Goal: Information Seeking & Learning: Learn about a topic

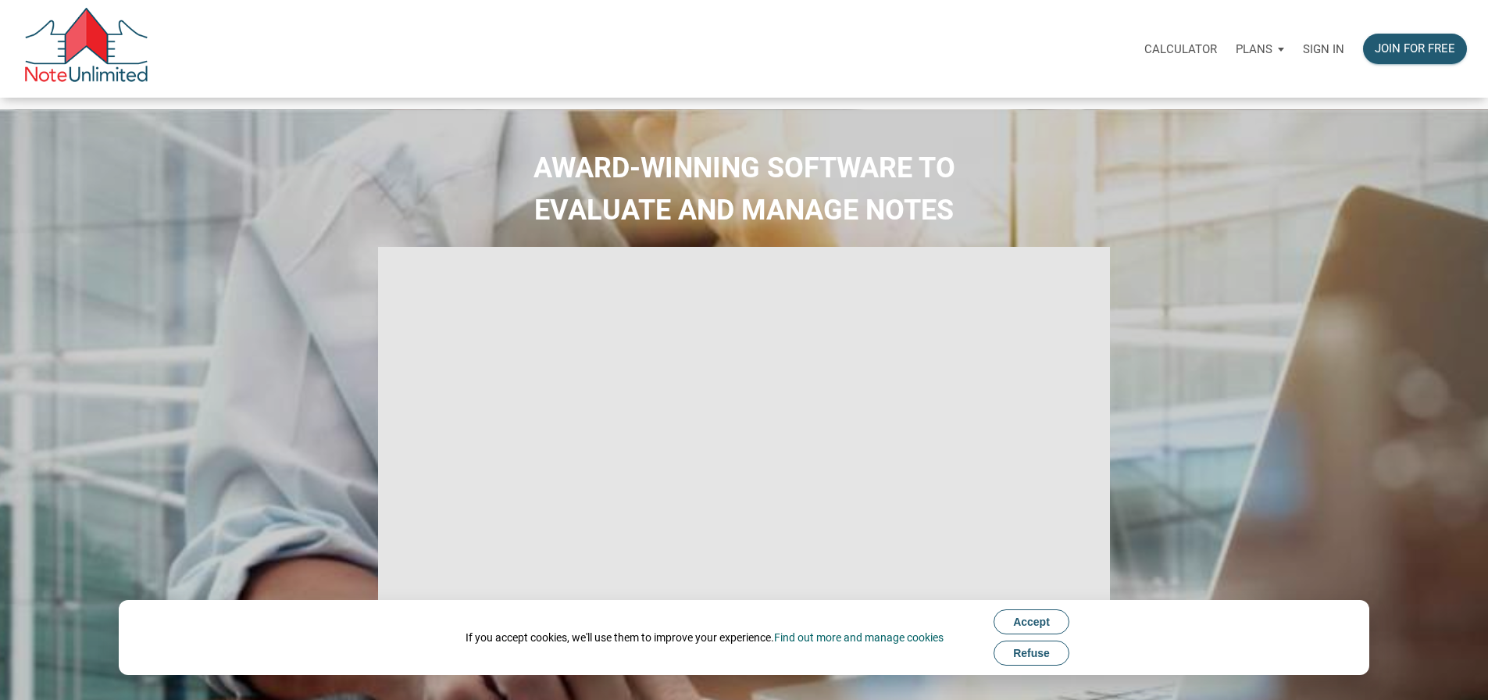
type input "Introduction to new features"
select select
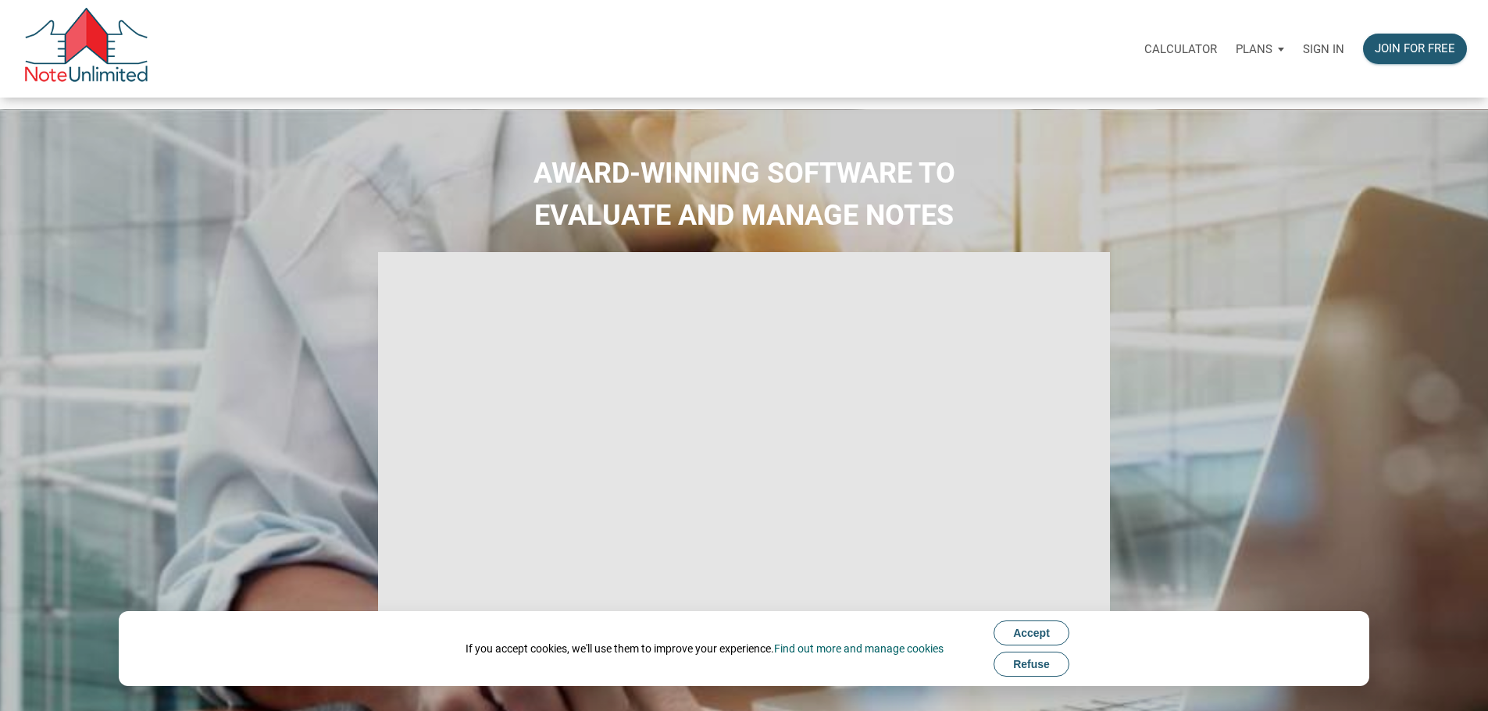
click at [1303, 54] on p "Sign in" at bounding box center [1323, 49] width 41 height 14
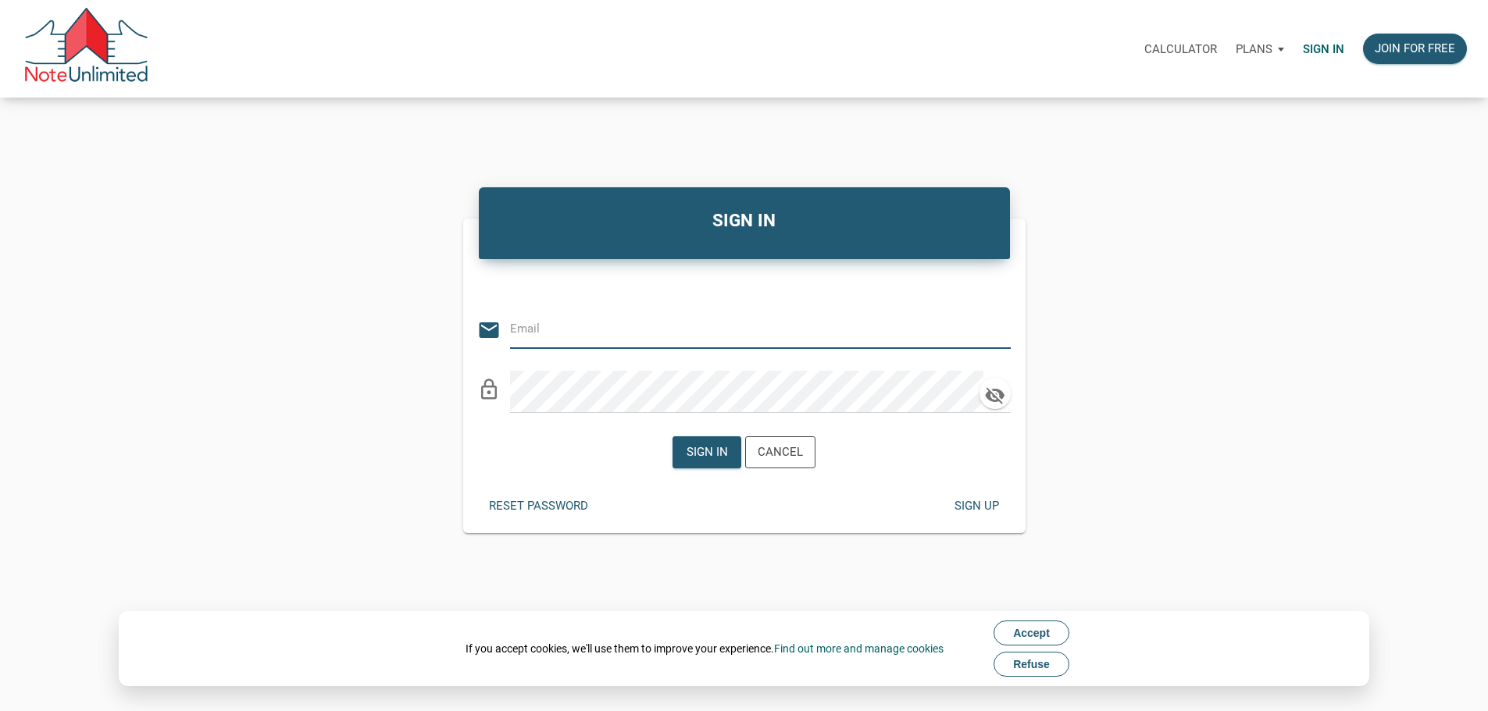
type input "Keith@benchmark-tax.com"
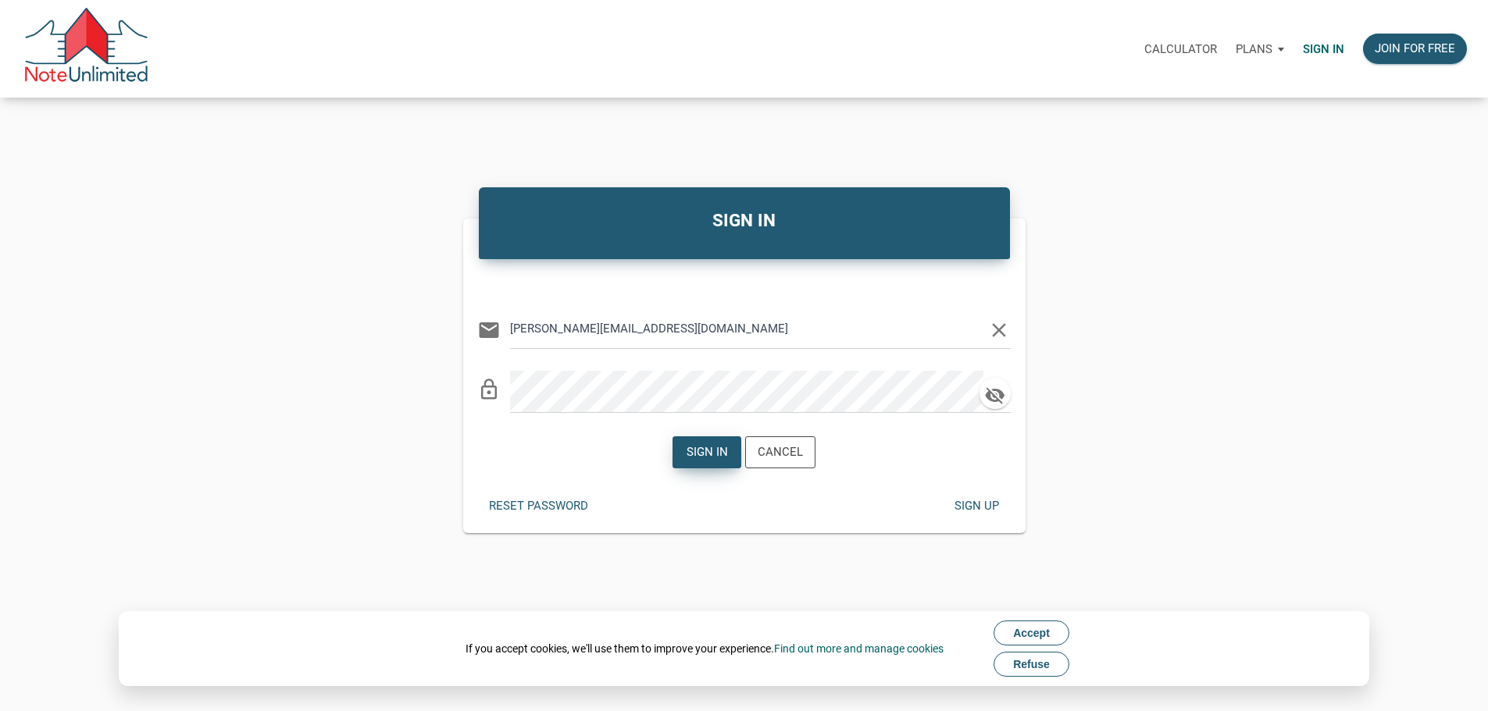
click at [715, 462] on div "Sign in" at bounding box center [706, 453] width 41 height 18
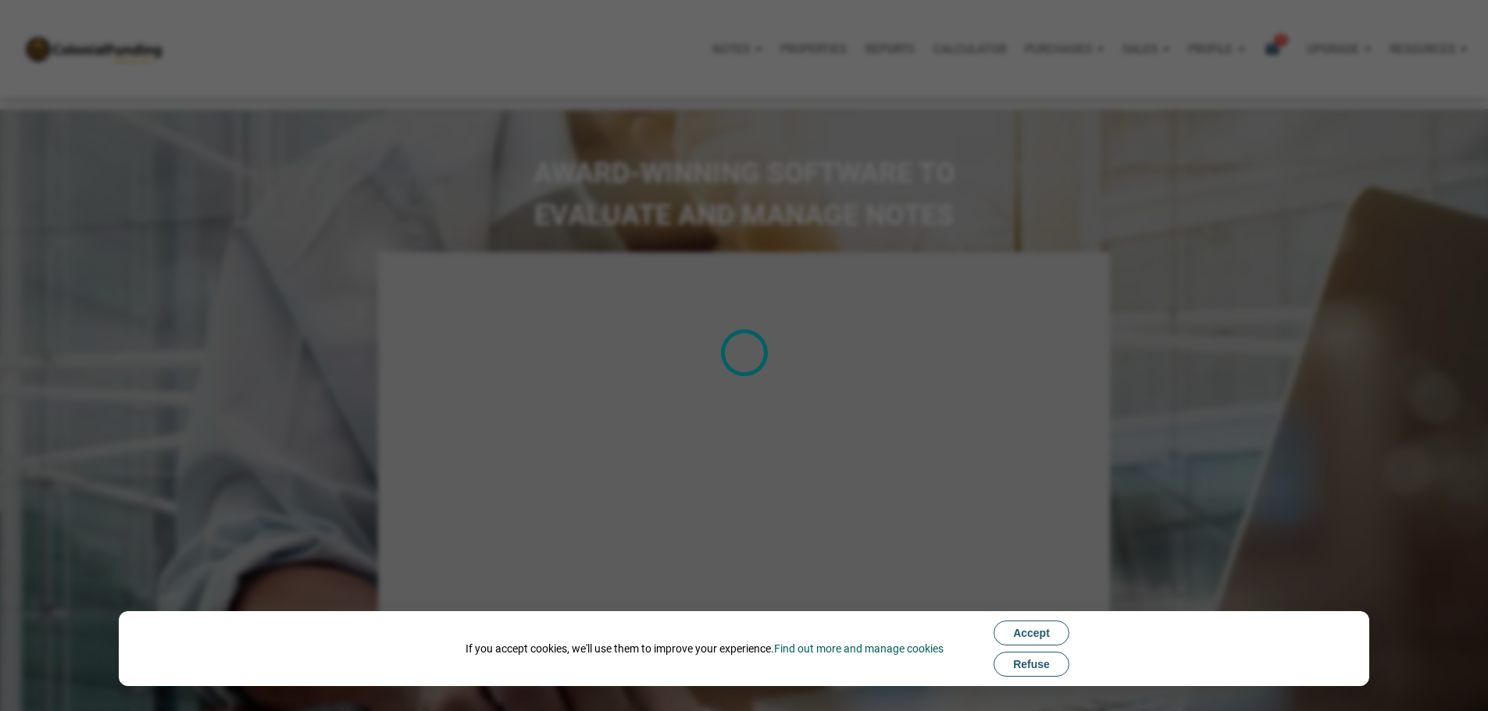
type input "Introduction to new features"
select select
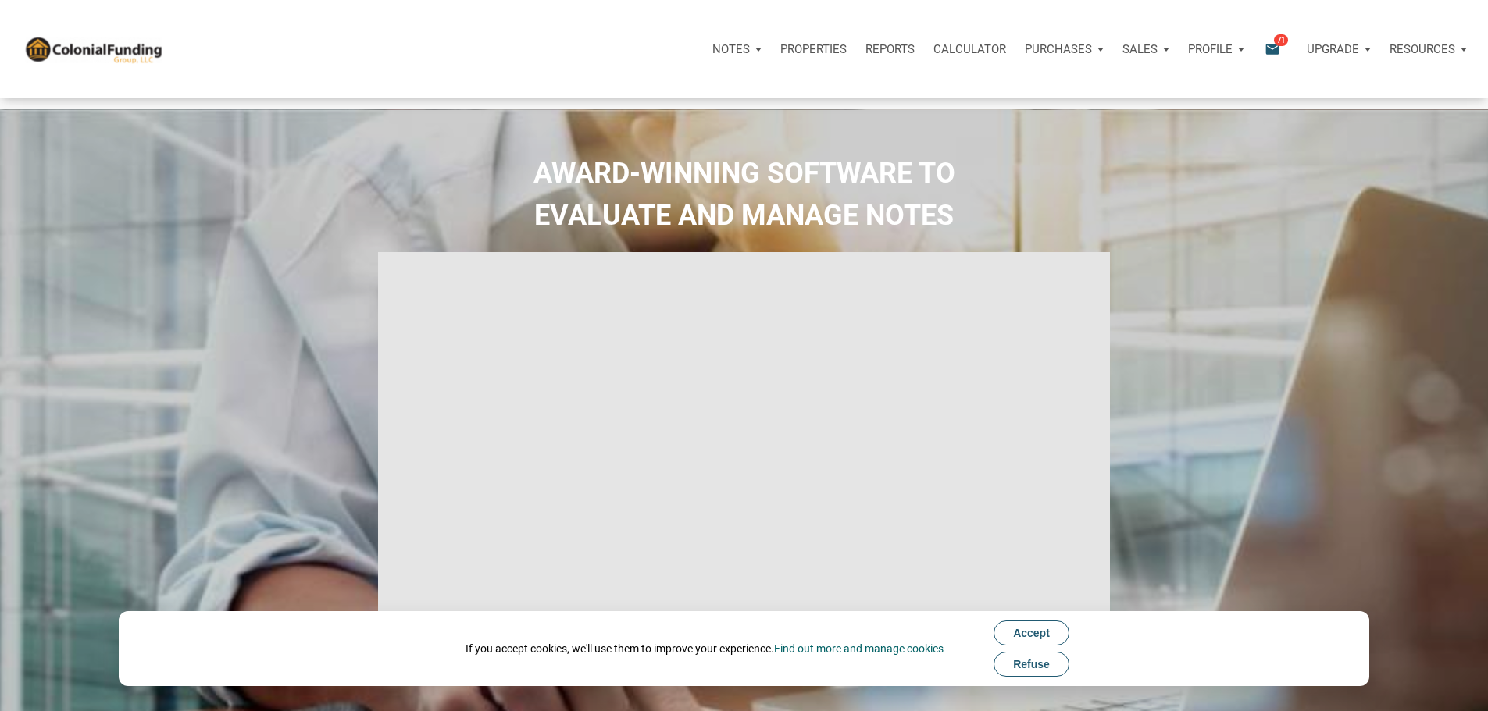
click at [1057, 660] on button "Refuse" at bounding box center [1031, 664] width 76 height 25
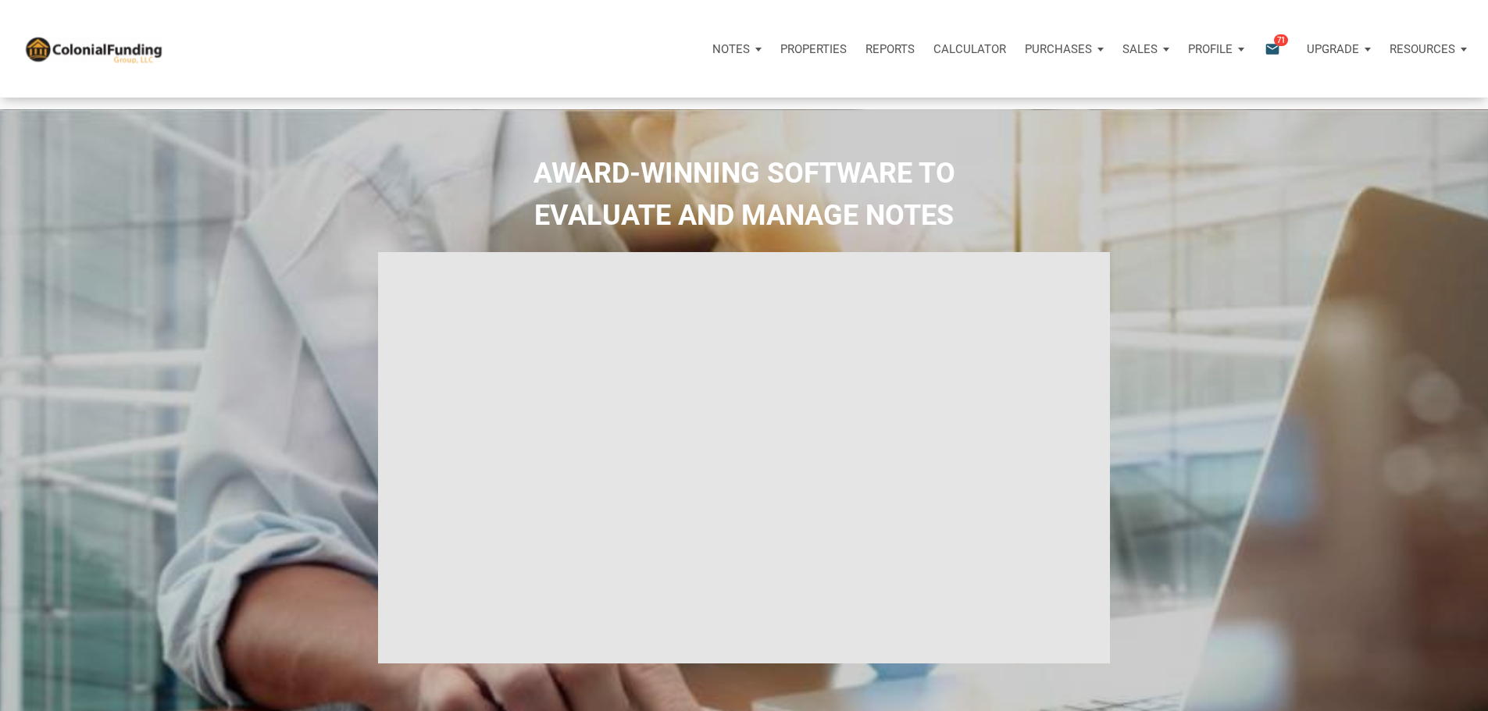
click at [1263, 56] on icon "email" at bounding box center [1272, 49] width 19 height 18
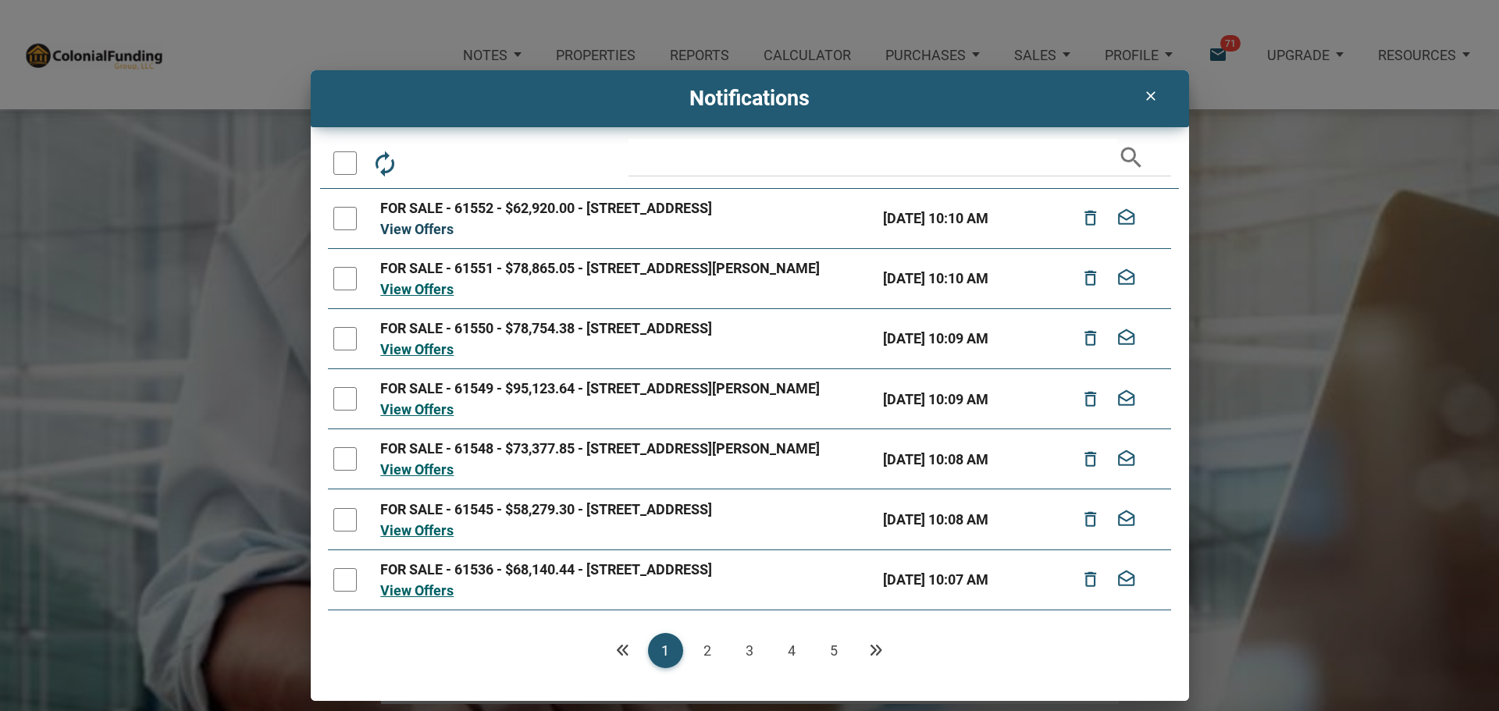
click at [435, 237] on link "View Offers" at bounding box center [416, 229] width 73 height 16
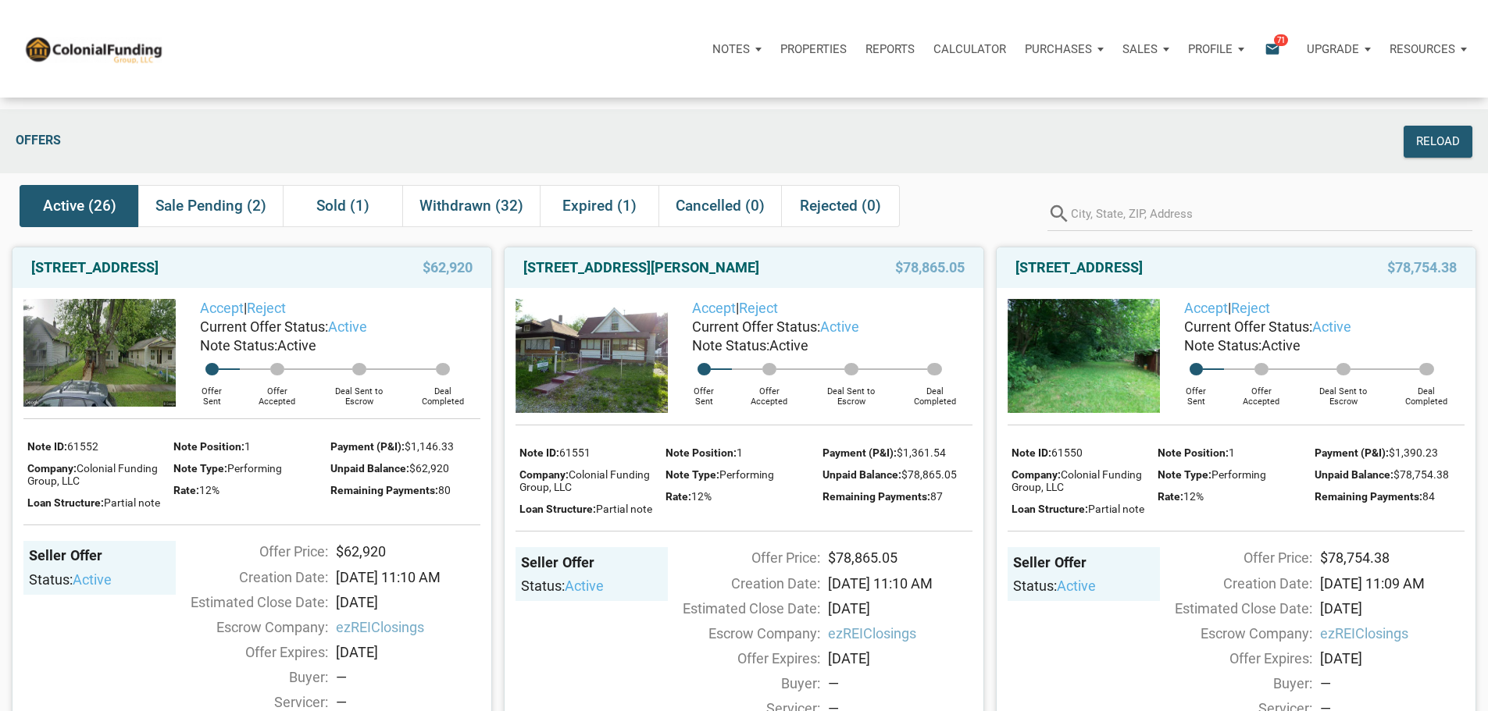
click at [80, 216] on span "Active (26)" at bounding box center [79, 206] width 73 height 19
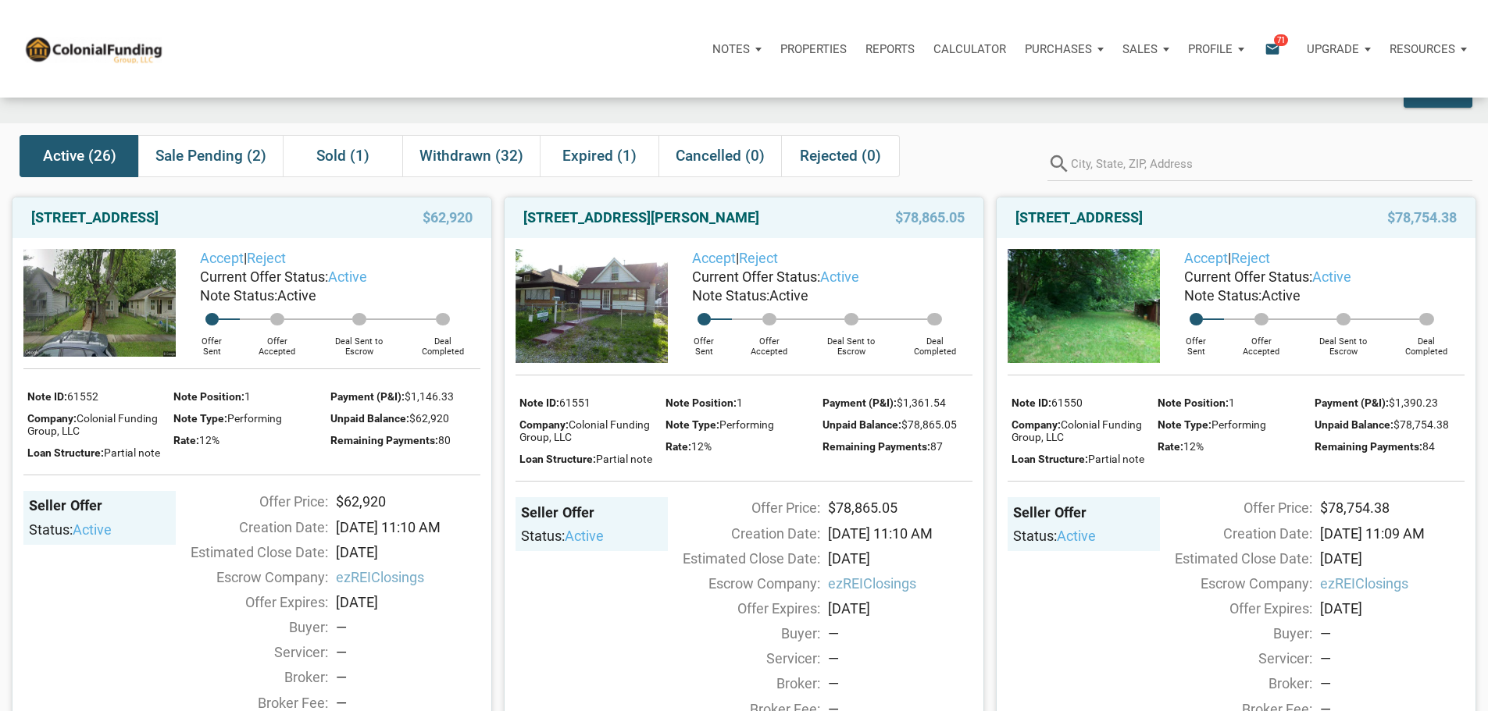
scroll to position [78, 0]
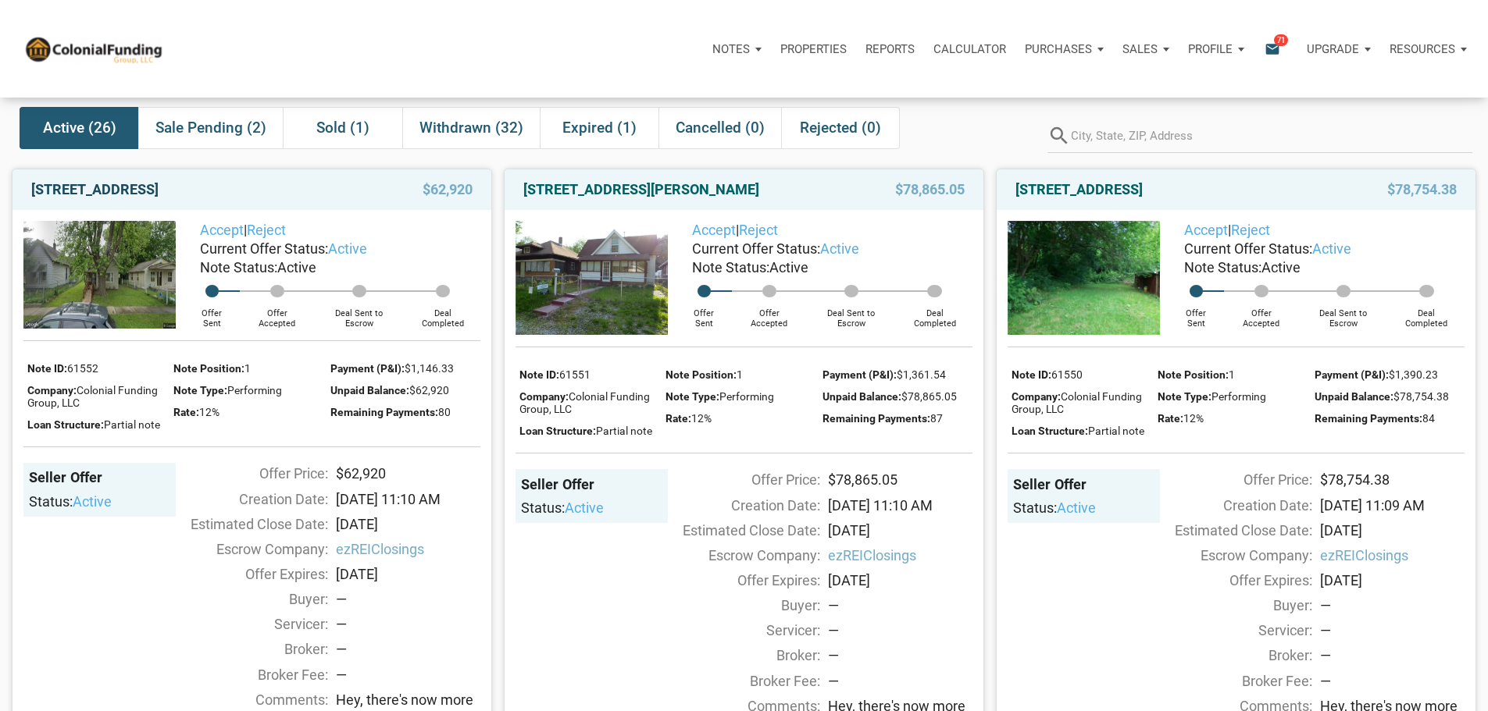
click at [159, 199] on link "2222 N Arsenal Ave, Indianapolis, IN, 46218" at bounding box center [94, 189] width 127 height 19
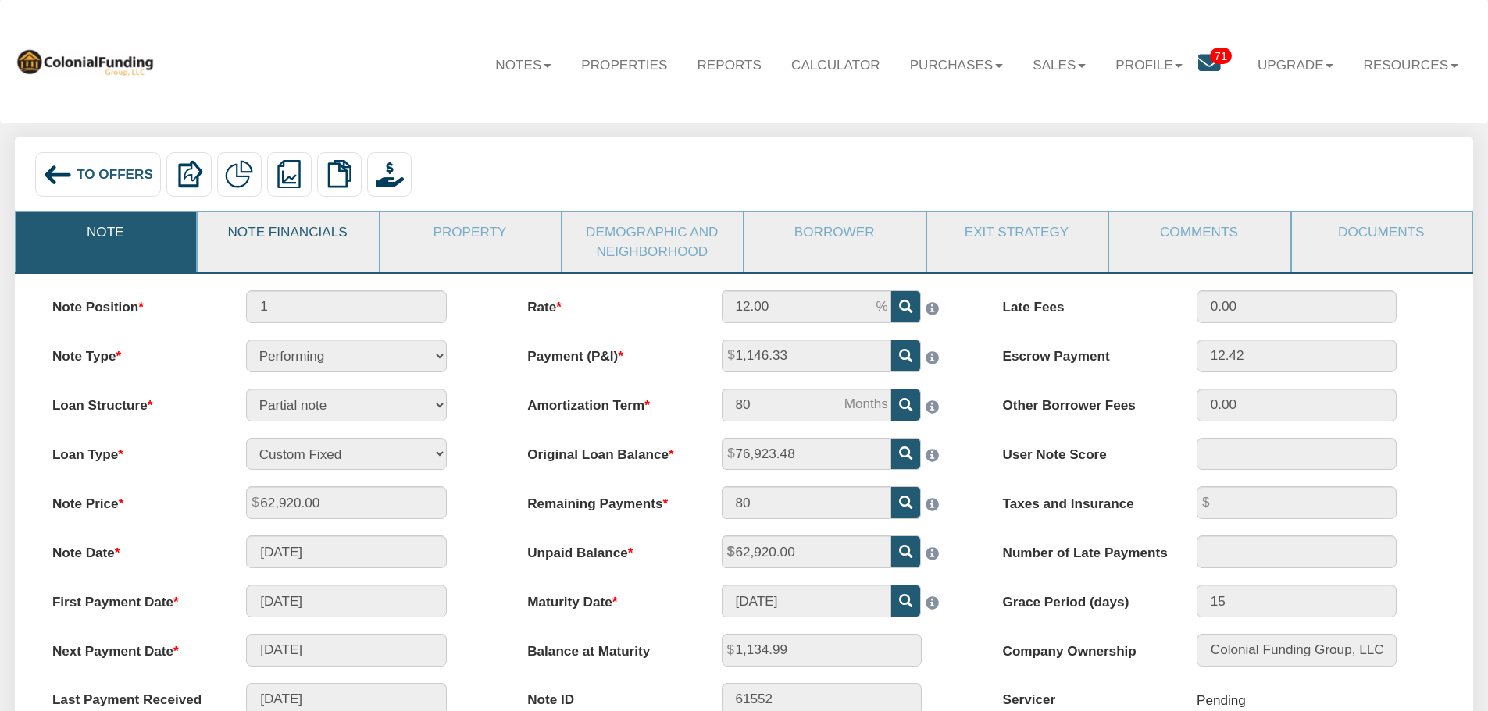
click at [312, 237] on link "Note Financials" at bounding box center [287, 232] width 179 height 41
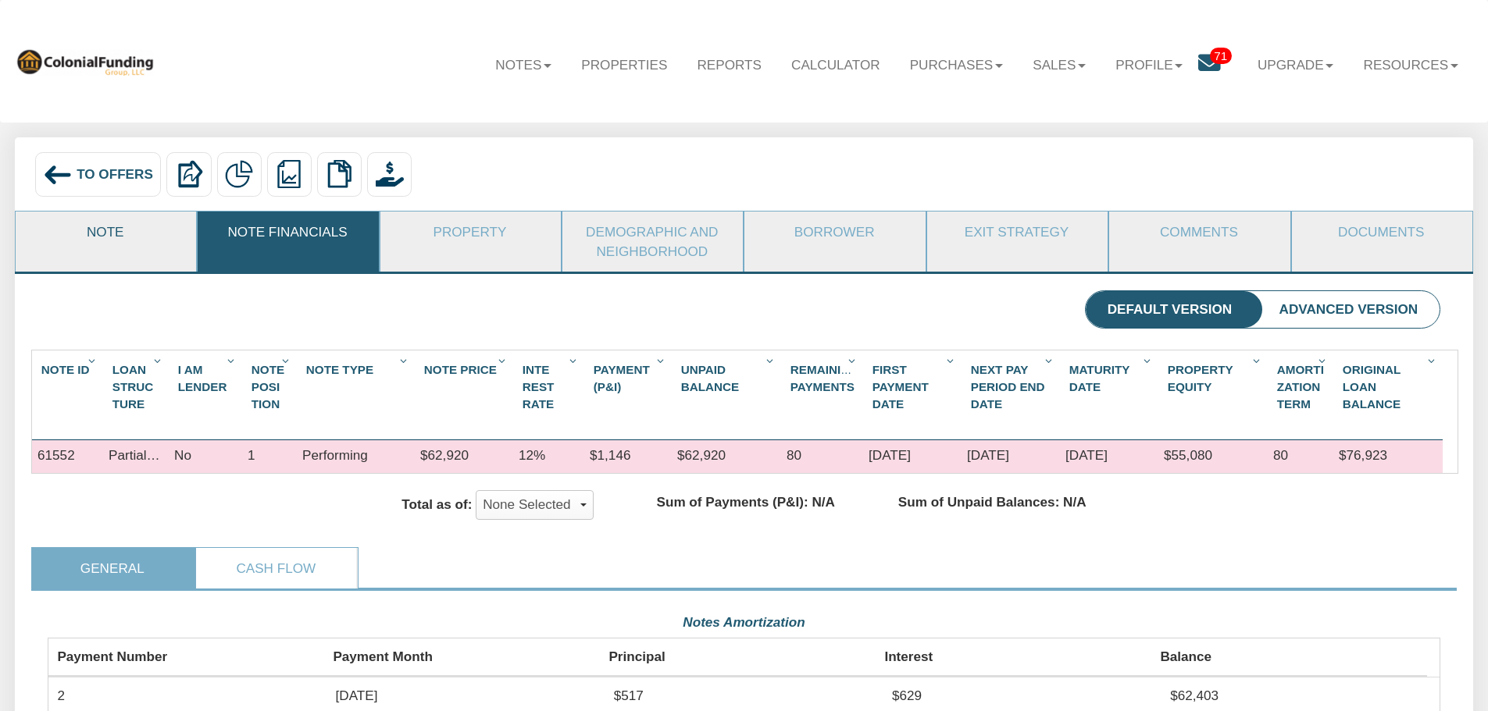
click at [86, 225] on link "Note" at bounding box center [105, 232] width 179 height 41
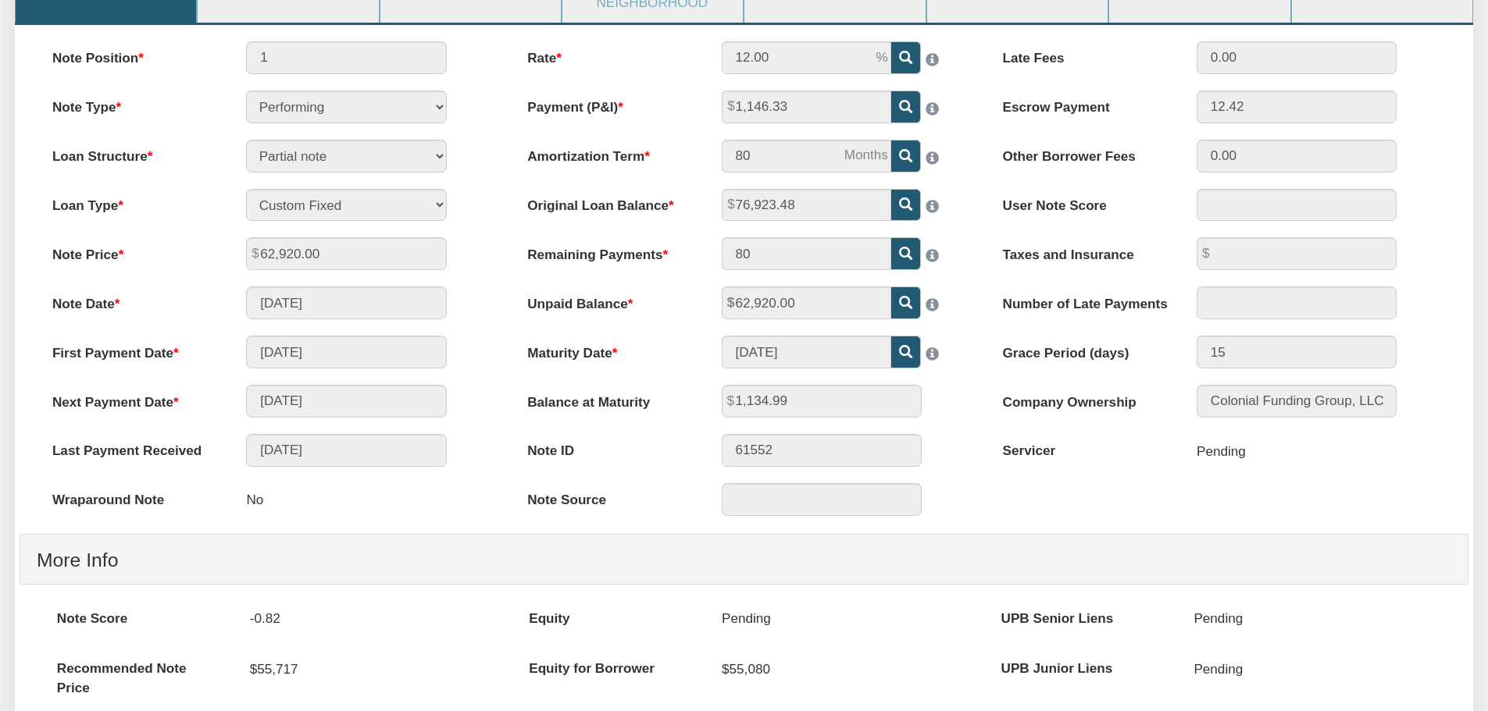
scroll to position [30, 0]
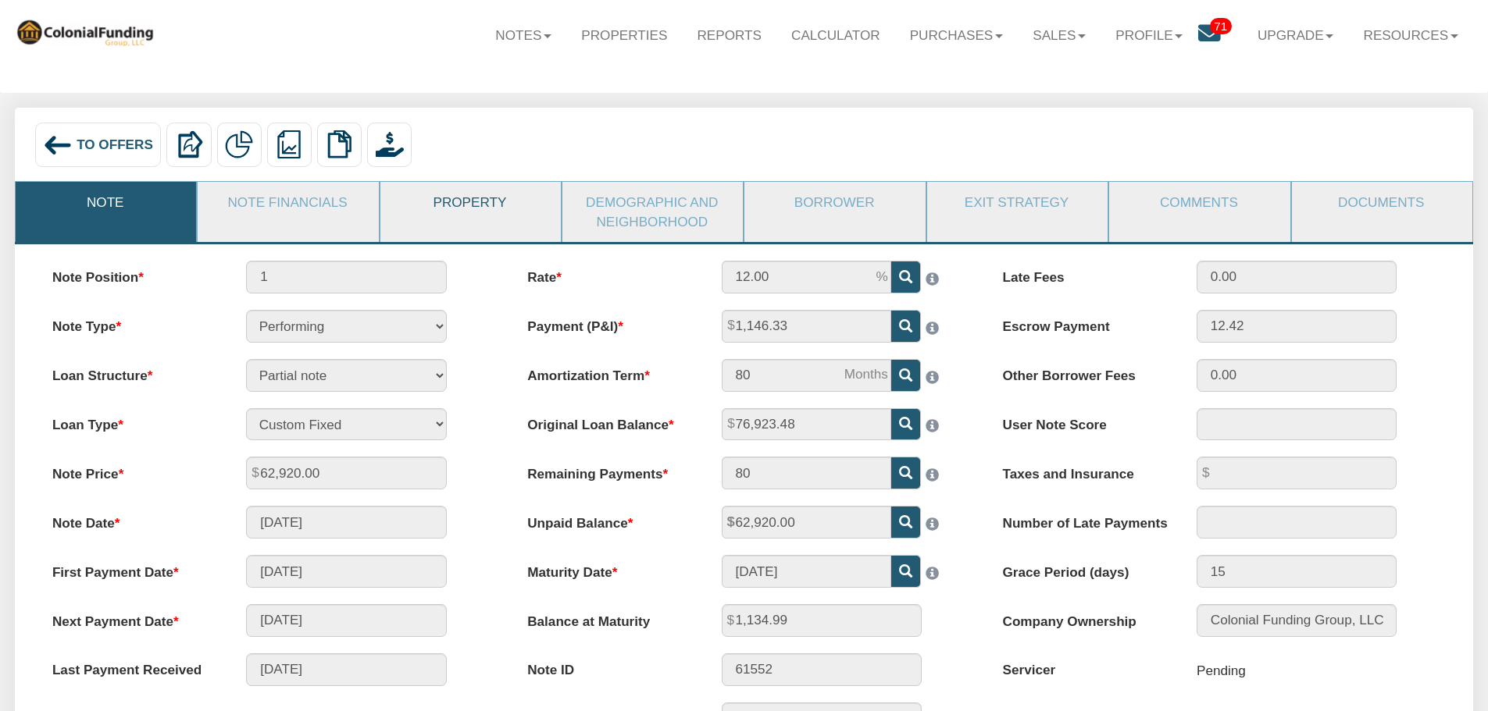
click at [474, 204] on link "Property" at bounding box center [469, 202] width 179 height 41
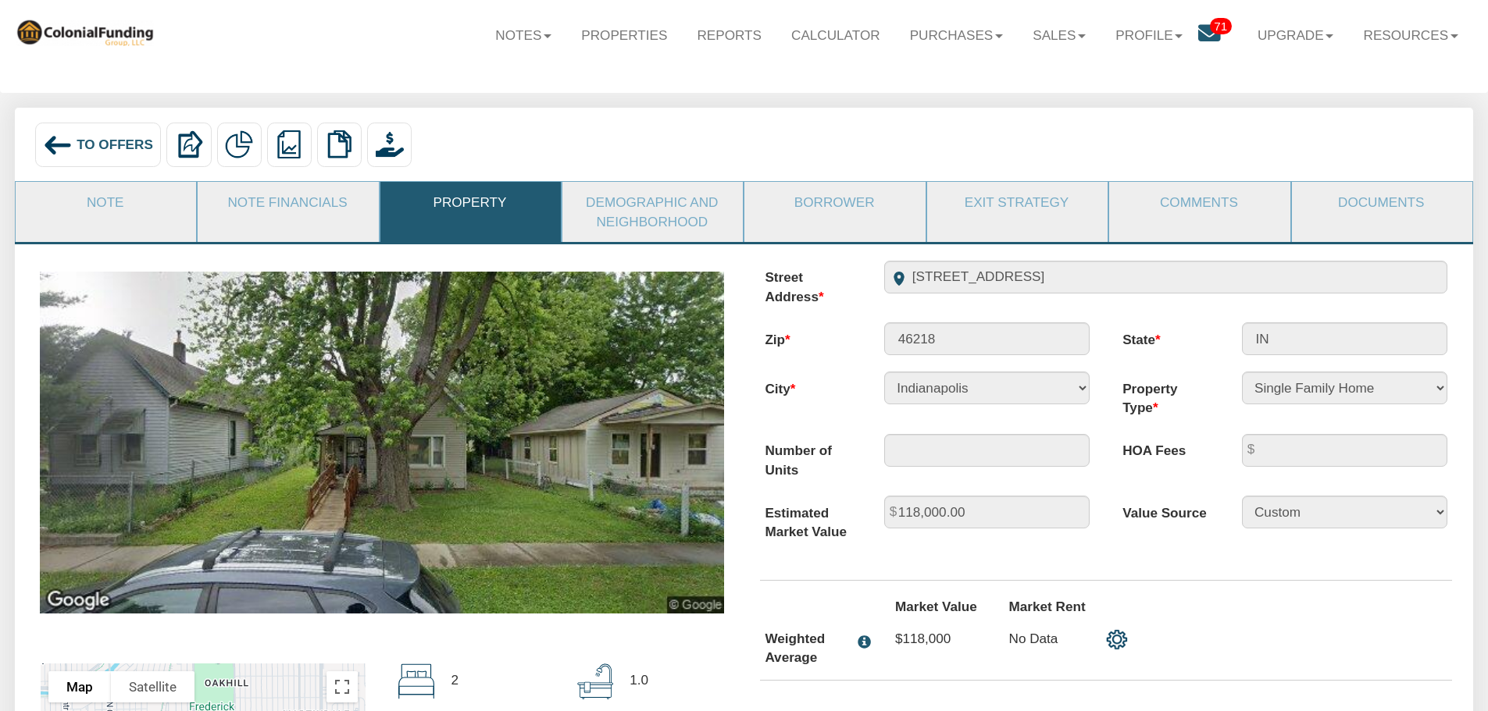
click at [125, 140] on span "To Offers" at bounding box center [115, 145] width 77 height 16
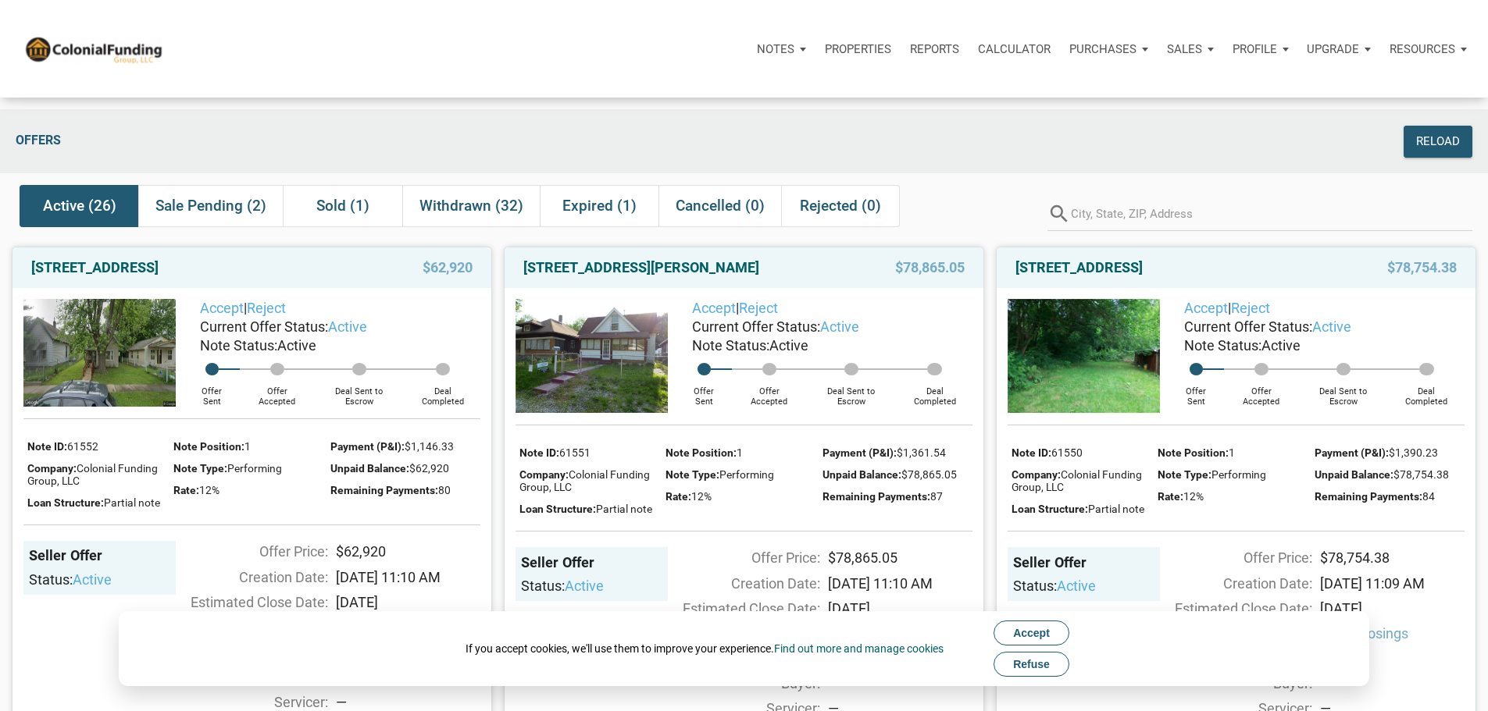
click at [1038, 669] on span "Refuse" at bounding box center [1031, 664] width 37 height 12
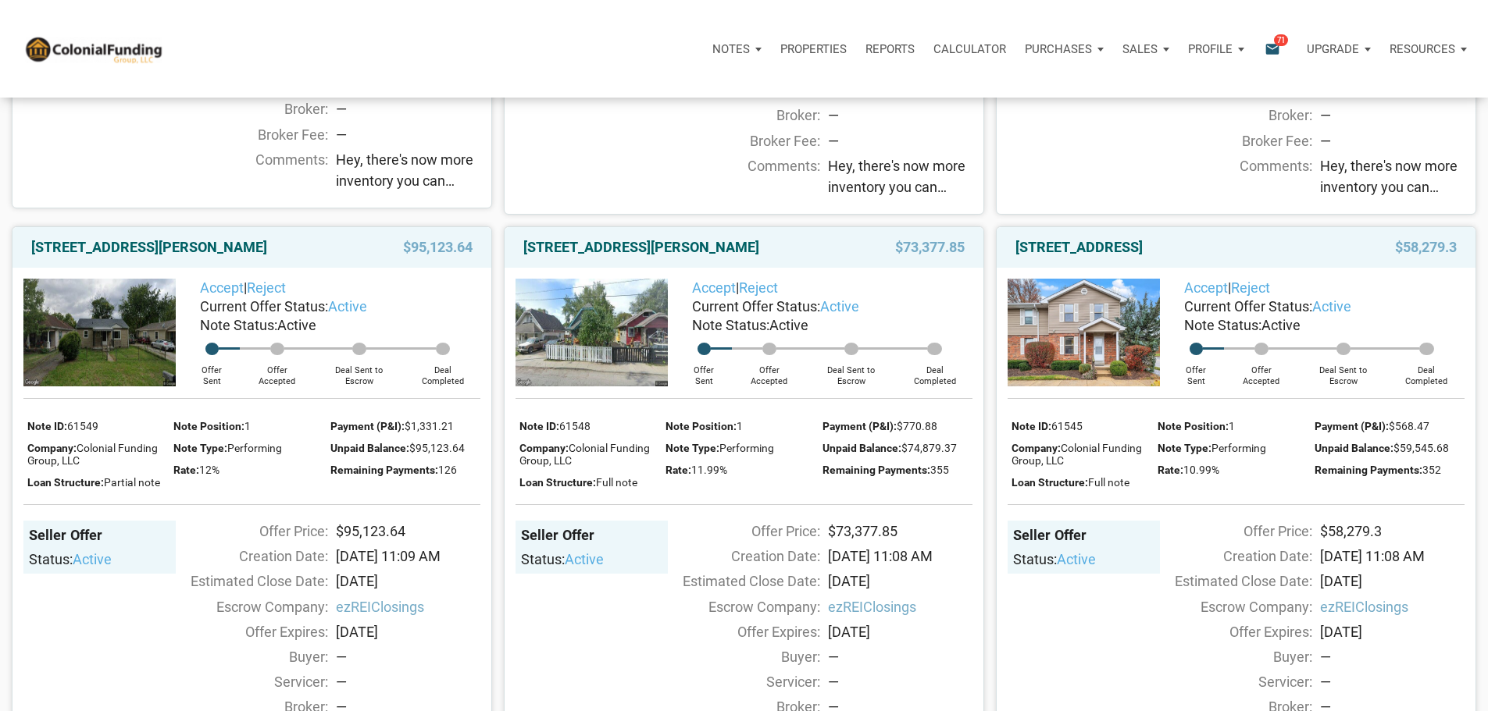
scroll to position [703, 0]
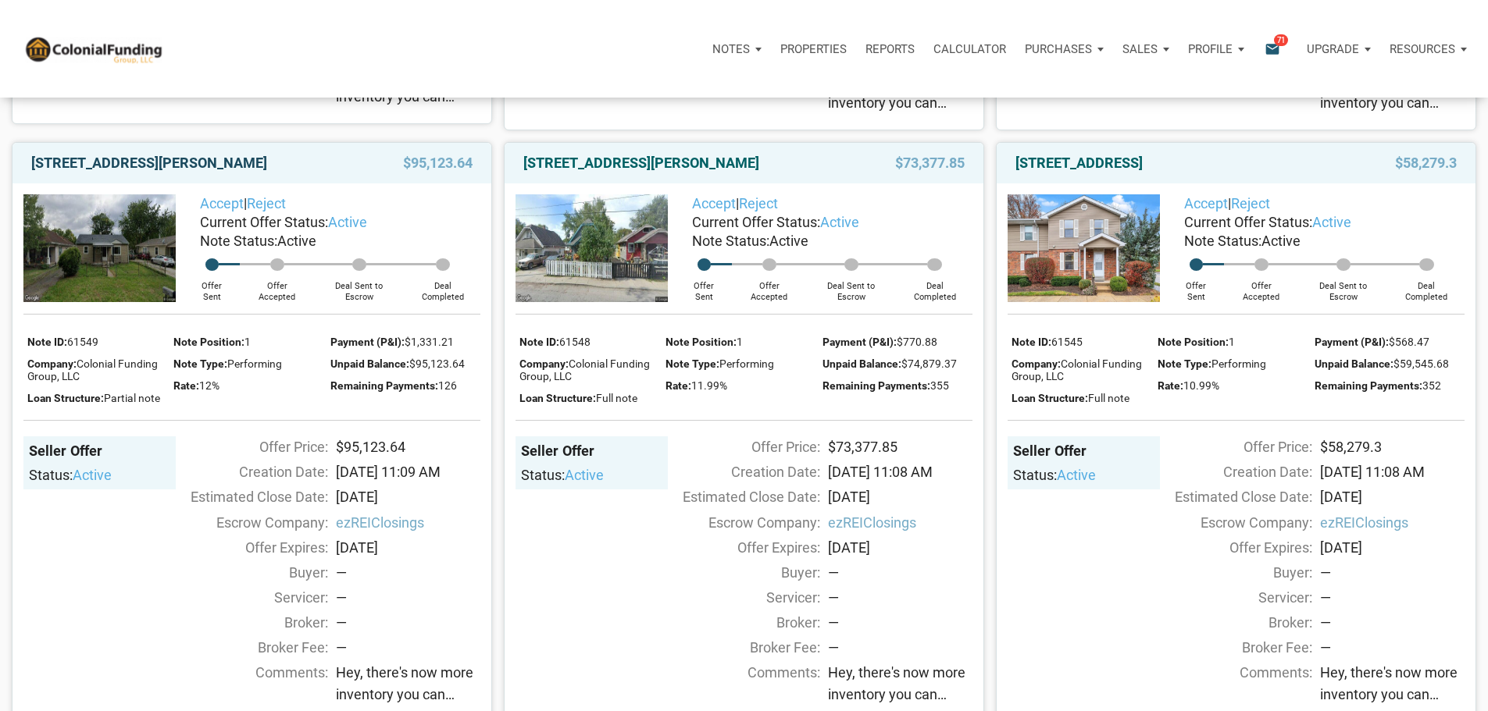
click at [161, 173] on link "368 S Taft Ave, Indianapolis, IN, 46241" at bounding box center [149, 163] width 236 height 19
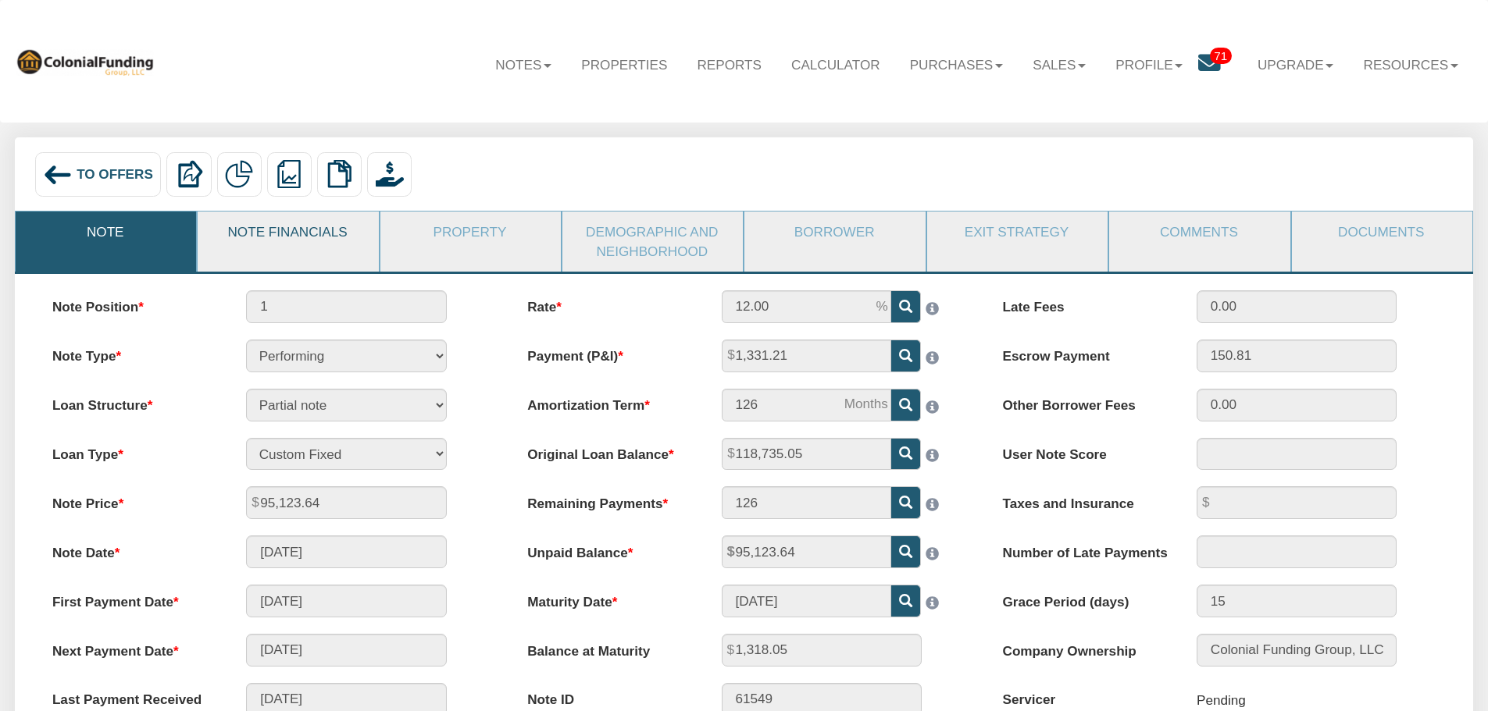
click at [305, 230] on link "Note Financials" at bounding box center [287, 232] width 179 height 41
click at [109, 162] on div "To Offers" at bounding box center [98, 174] width 127 height 45
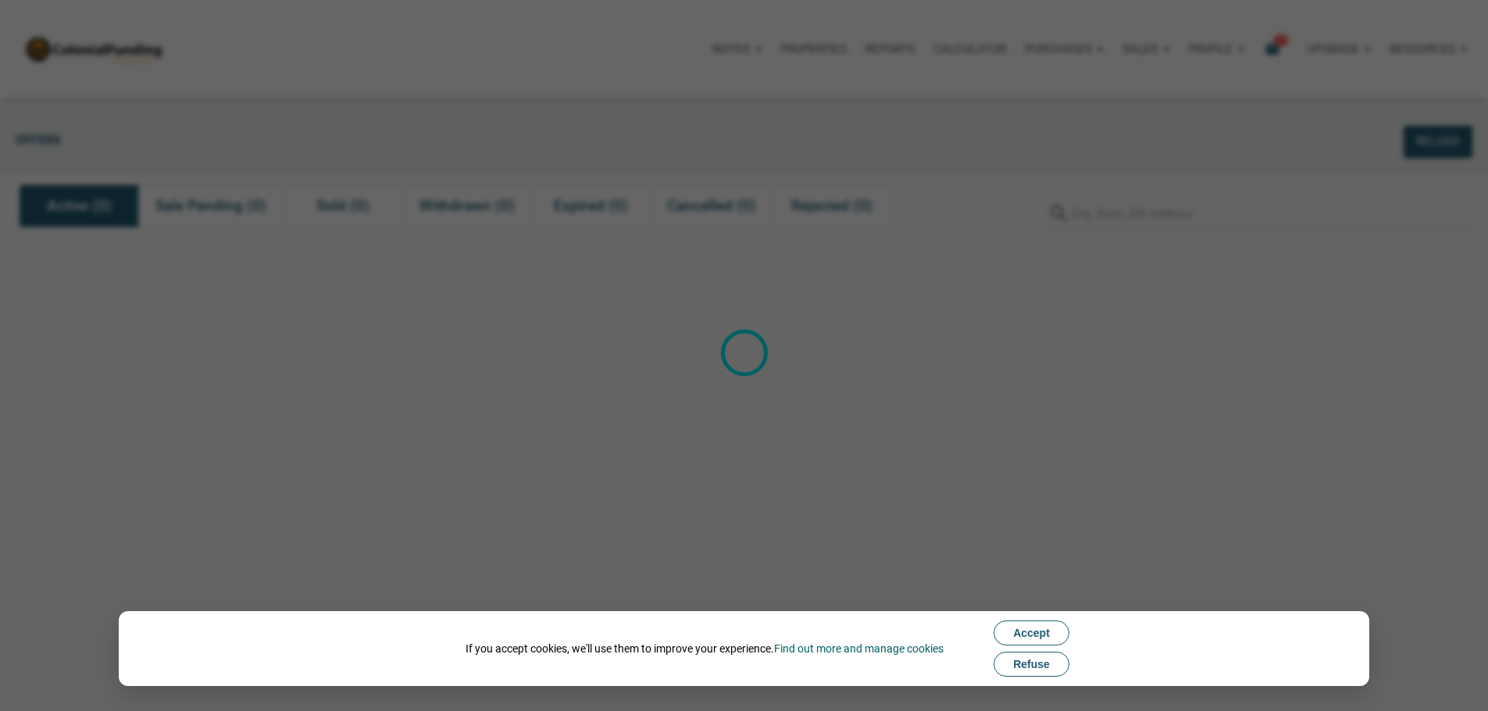
click at [1055, 663] on button "Refuse" at bounding box center [1031, 664] width 76 height 25
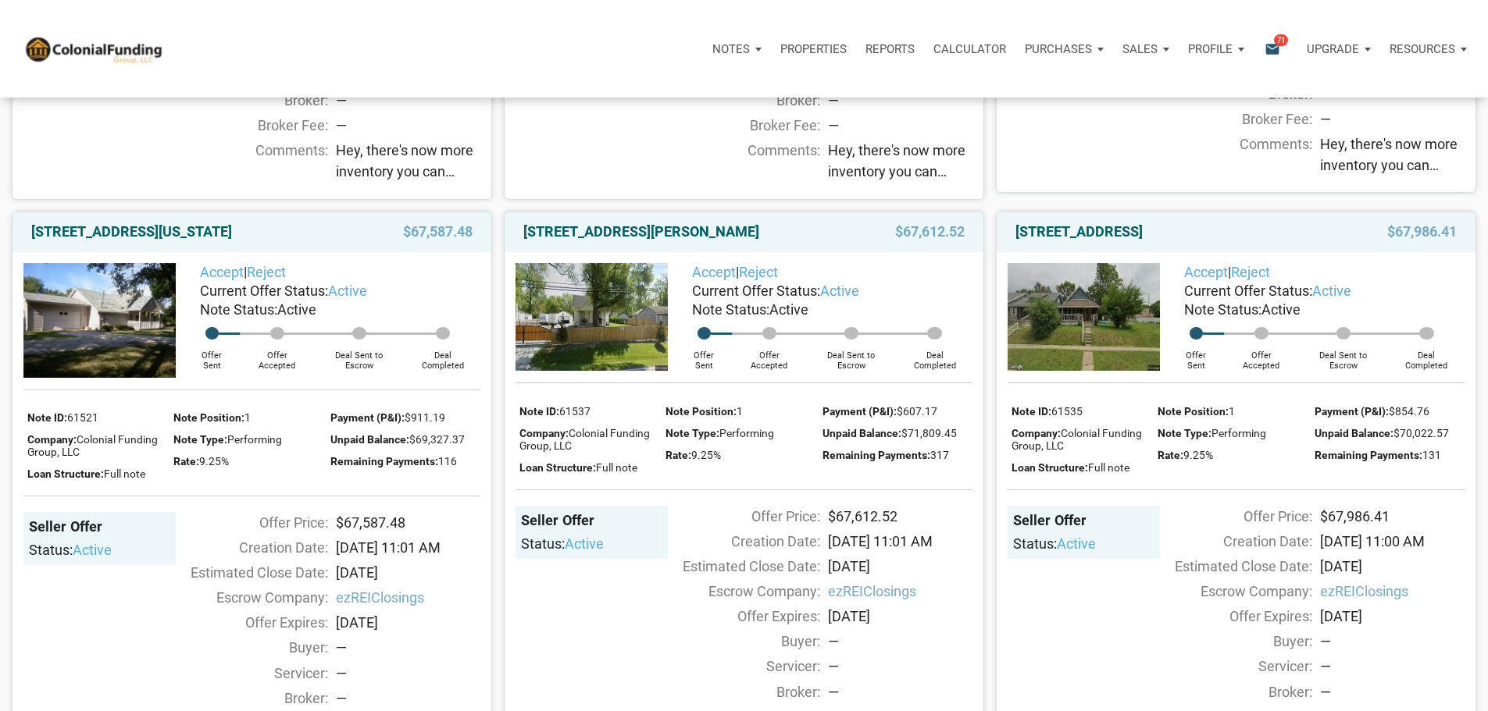
scroll to position [3827, 0]
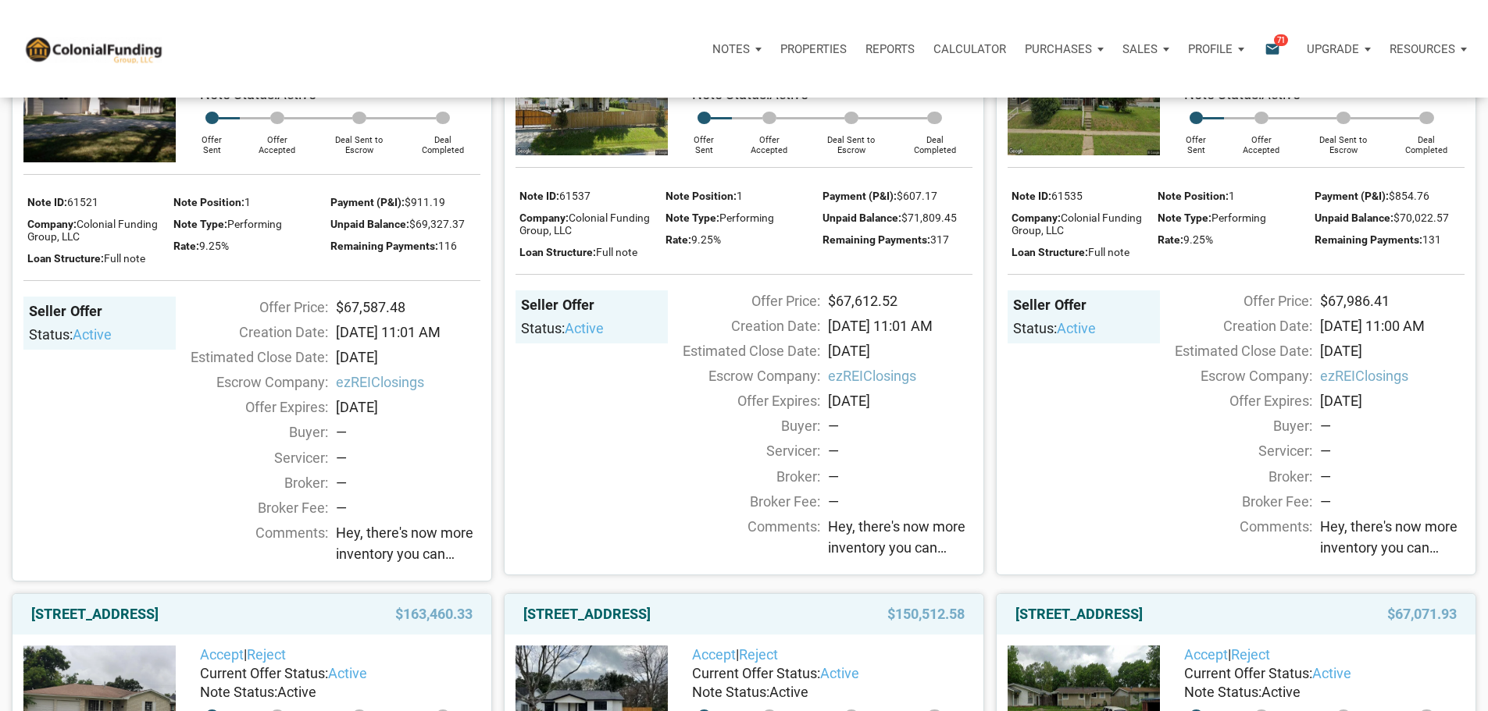
click at [164, 26] on link "2320 Iowa Street, Indianapolis, IN, 46203" at bounding box center [131, 16] width 201 height 19
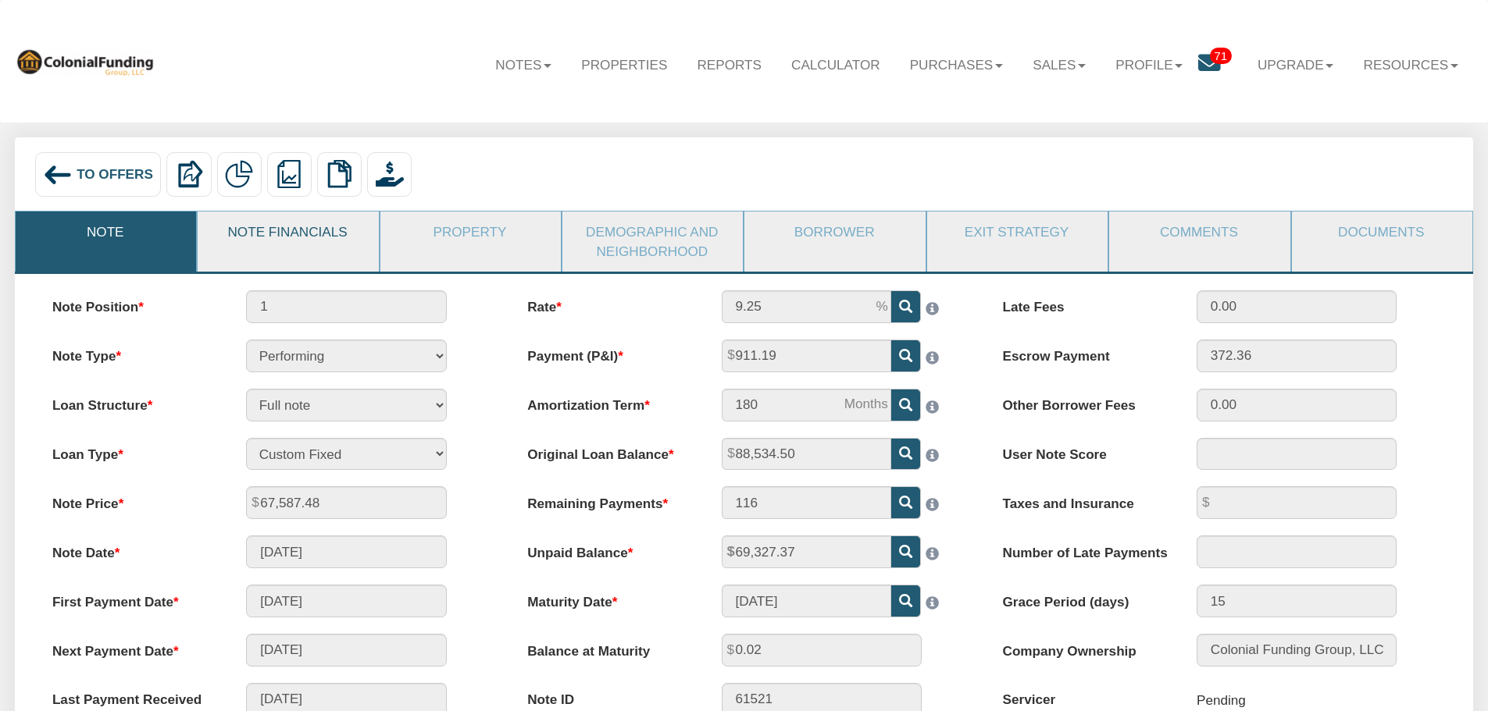
drag, startPoint x: 310, startPoint y: 236, endPoint x: 334, endPoint y: 248, distance: 27.2
click at [310, 236] on link "Note Financials" at bounding box center [287, 232] width 179 height 41
click at [135, 168] on span "To Offers" at bounding box center [115, 174] width 77 height 16
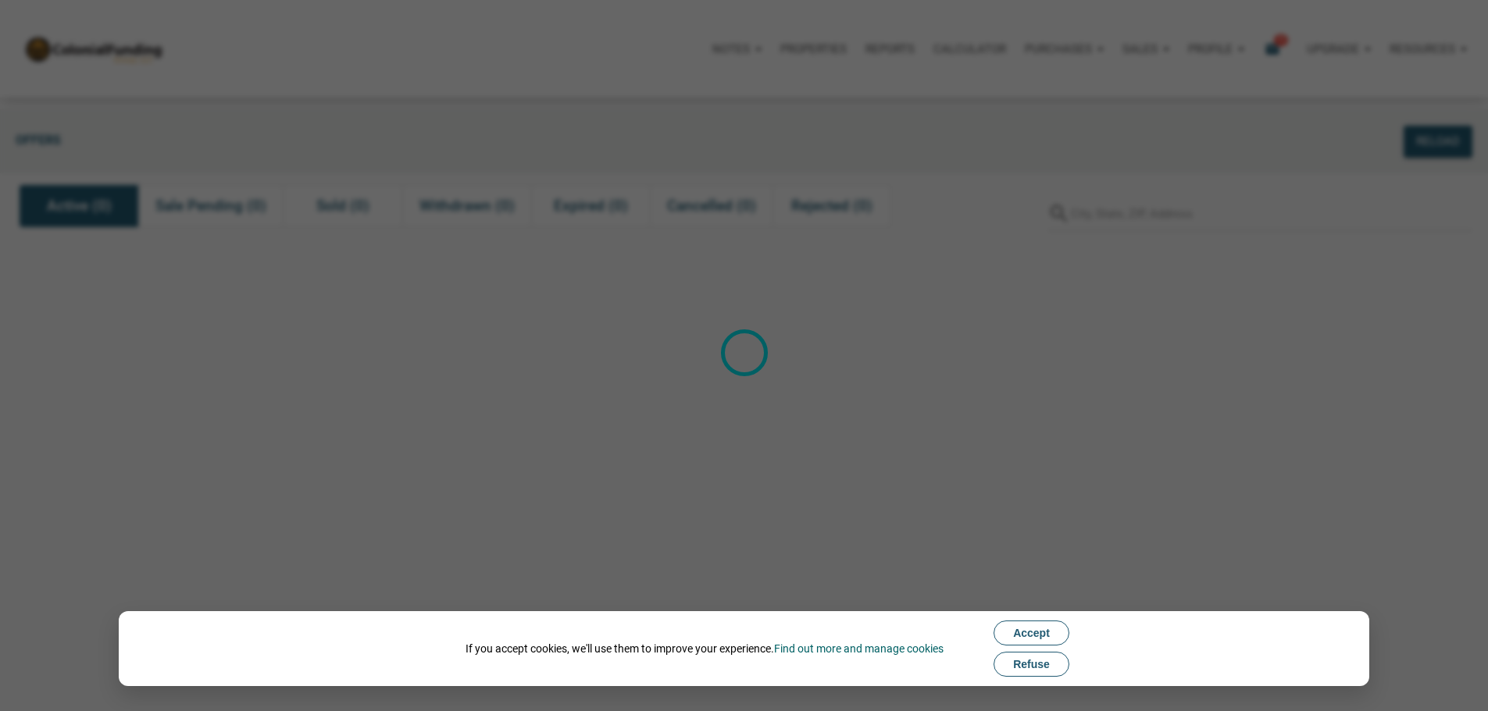
click at [1042, 667] on span "Refuse" at bounding box center [1031, 664] width 37 height 12
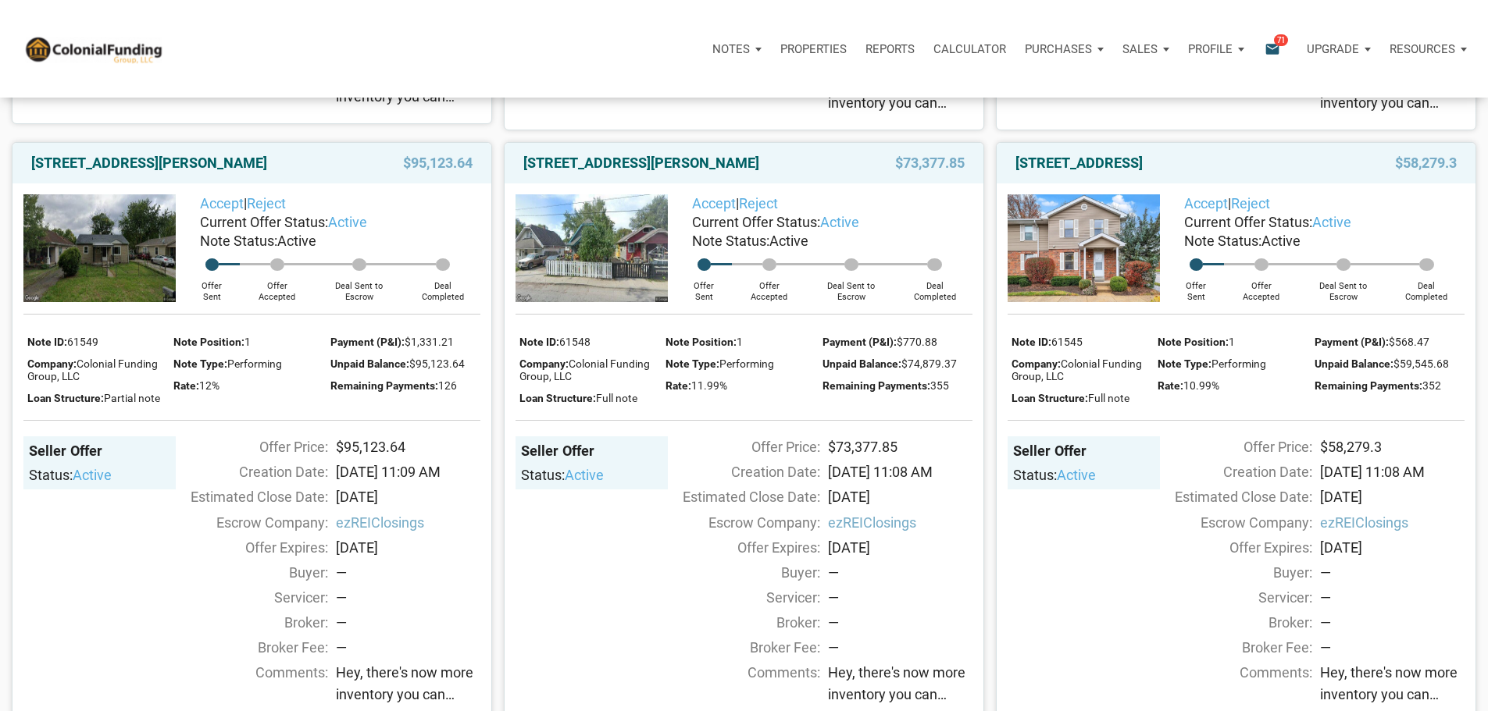
scroll to position [781, 0]
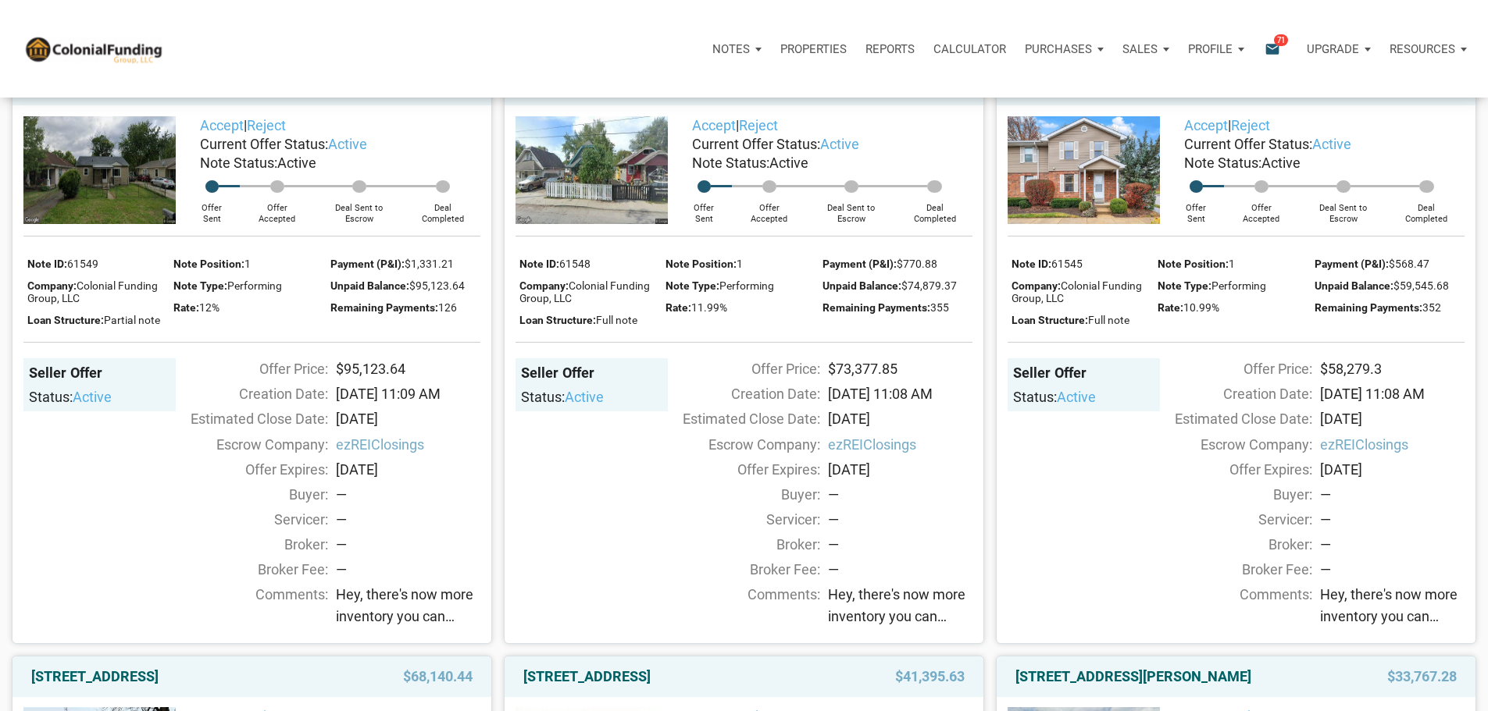
click at [98, 94] on link "[STREET_ADDRESS][PERSON_NAME]" at bounding box center [149, 85] width 236 height 19
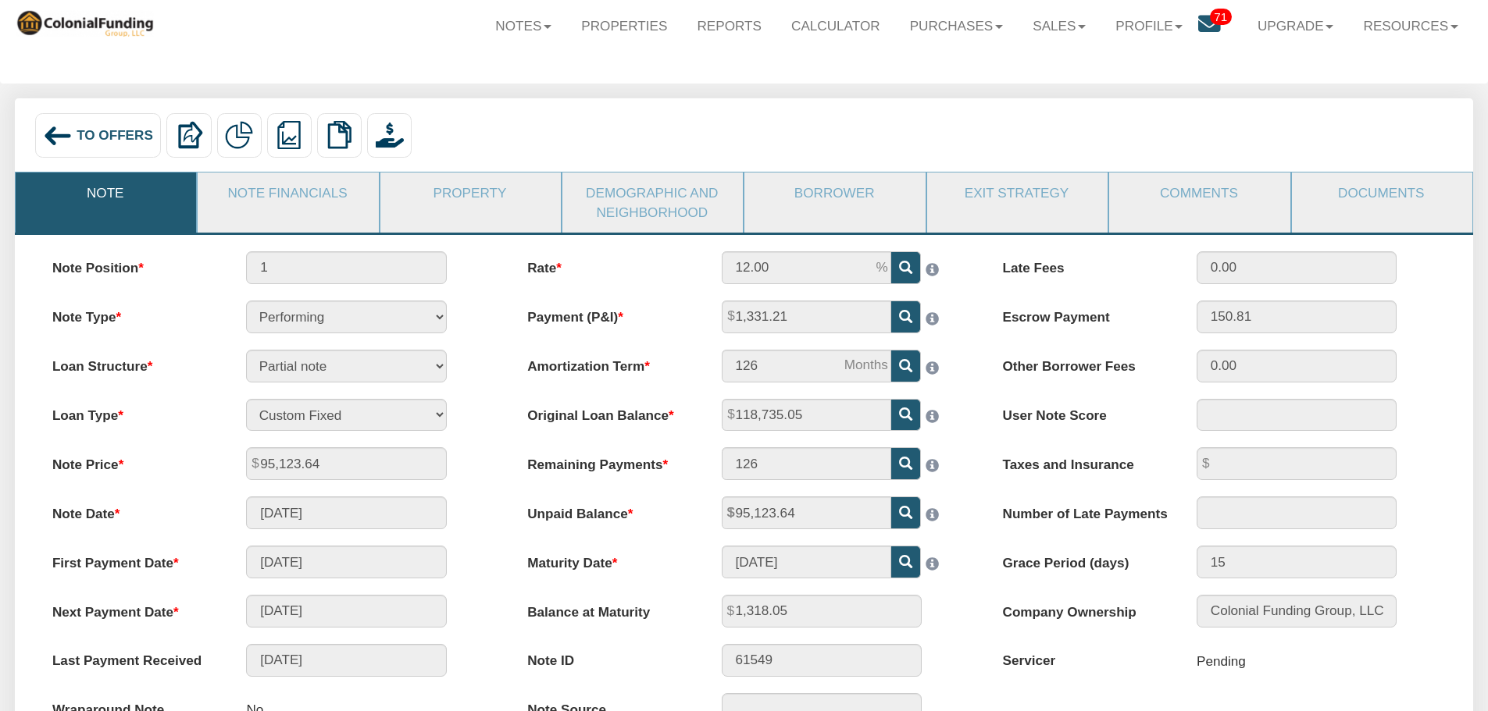
scroll to position [78, 0]
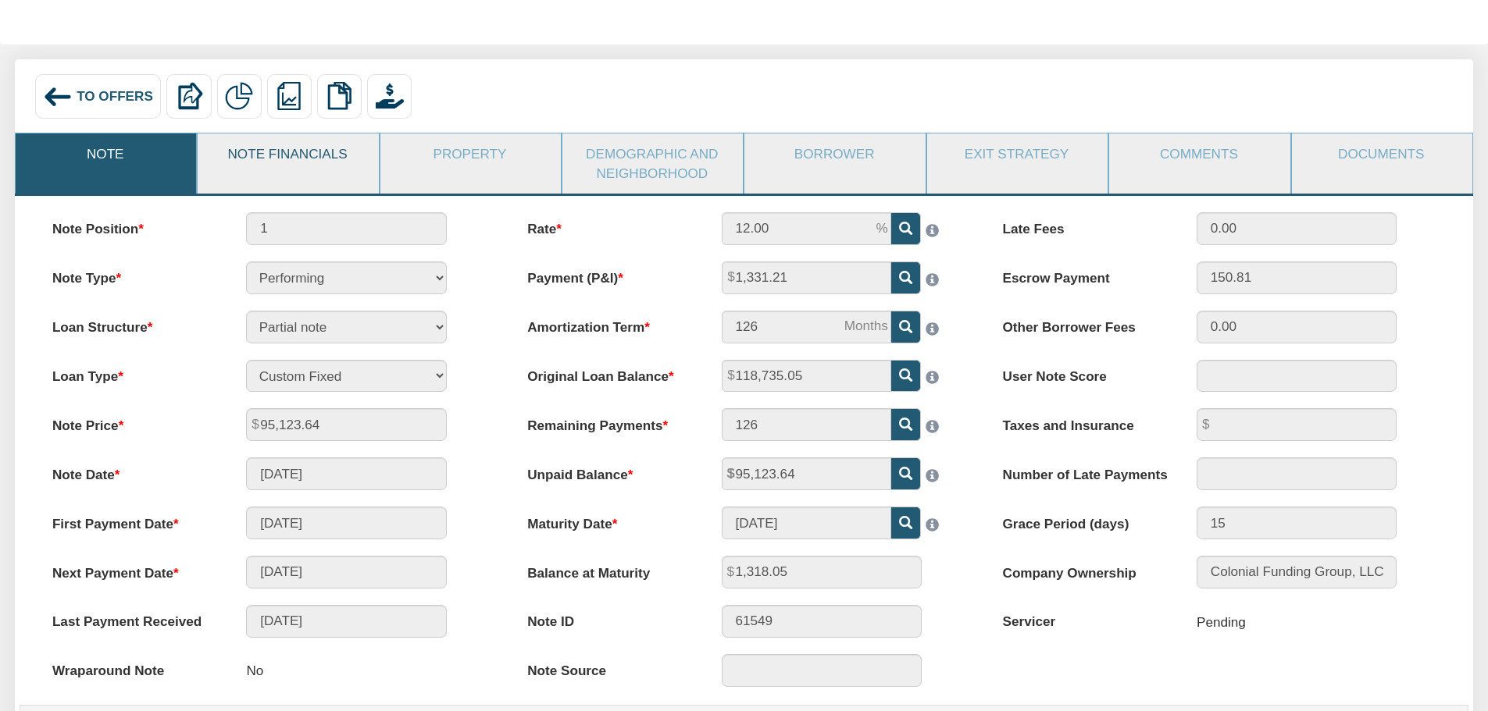
click at [301, 157] on link "Note Financials" at bounding box center [287, 154] width 179 height 41
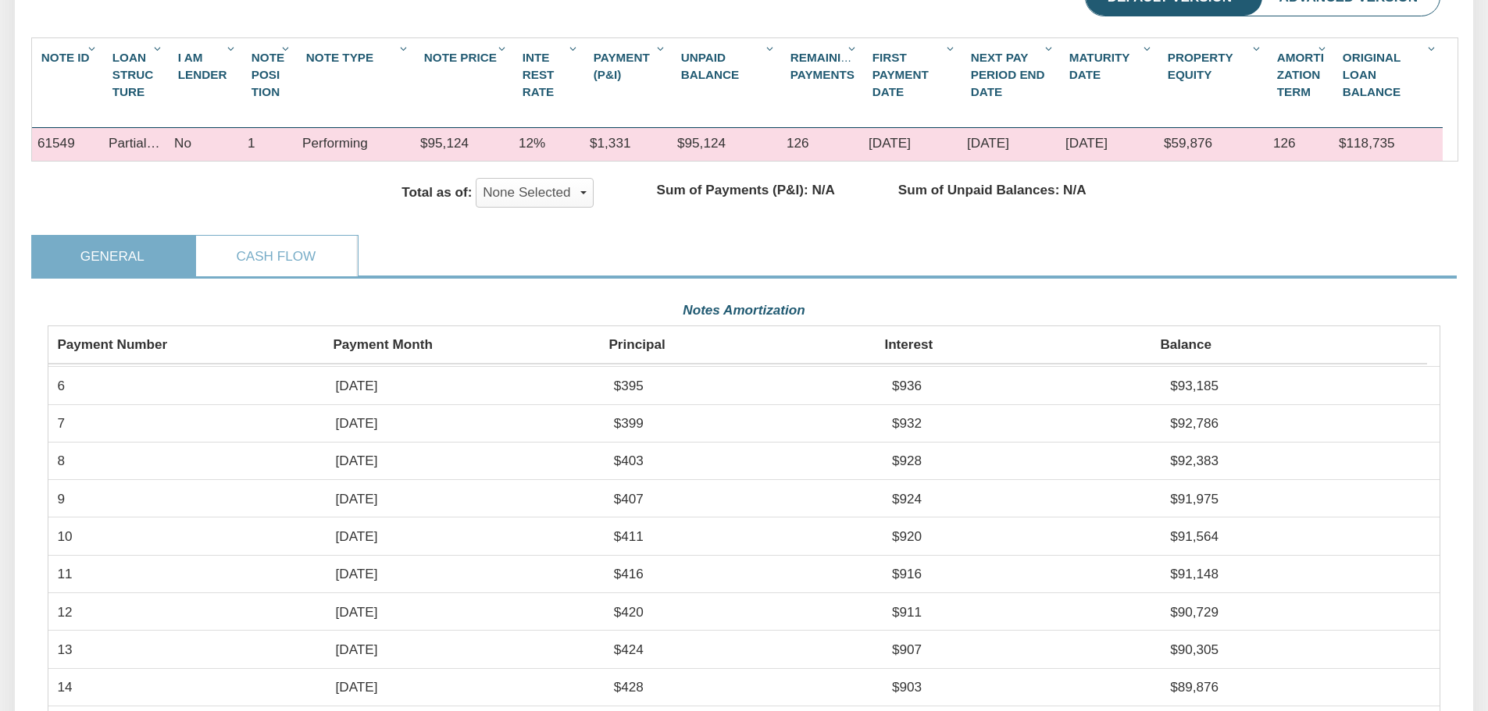
scroll to position [0, 0]
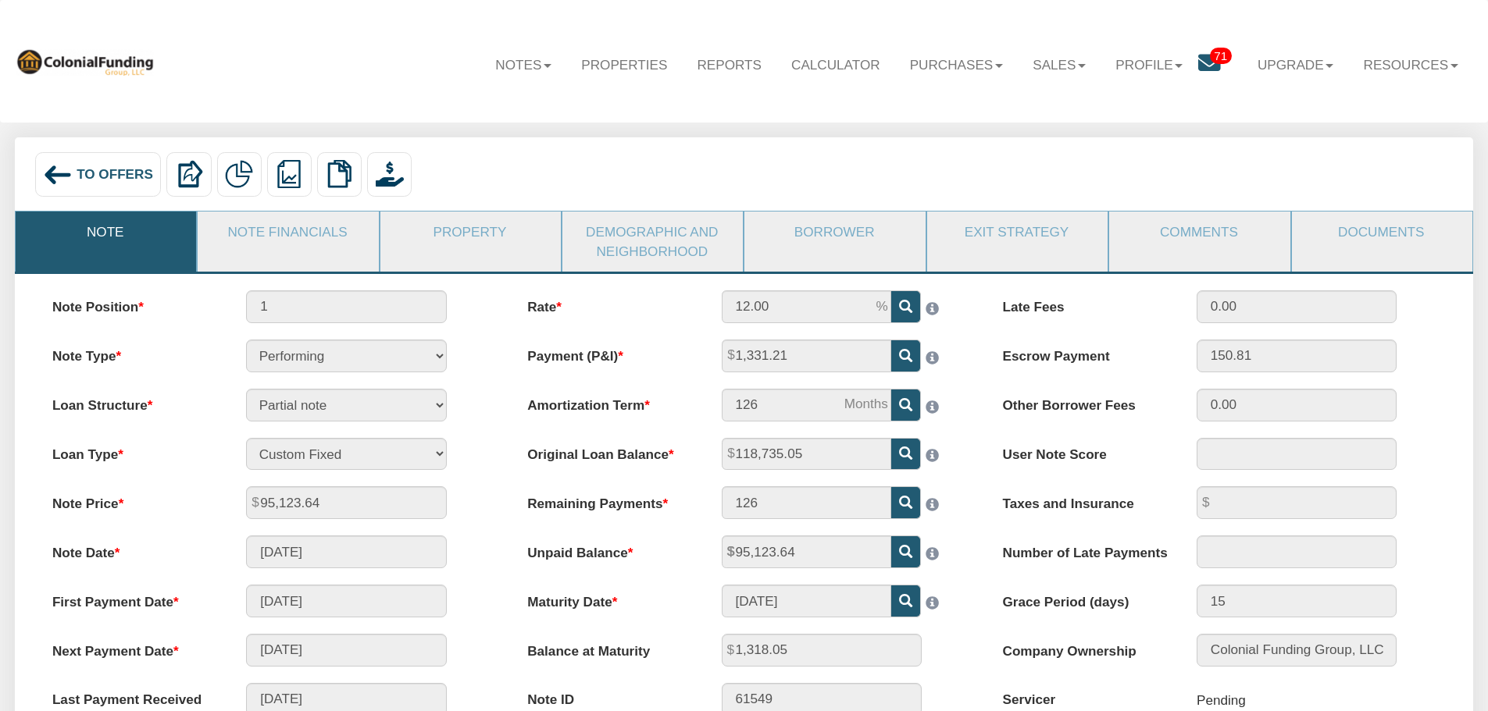
click at [102, 184] on div "To Offers" at bounding box center [98, 174] width 127 height 45
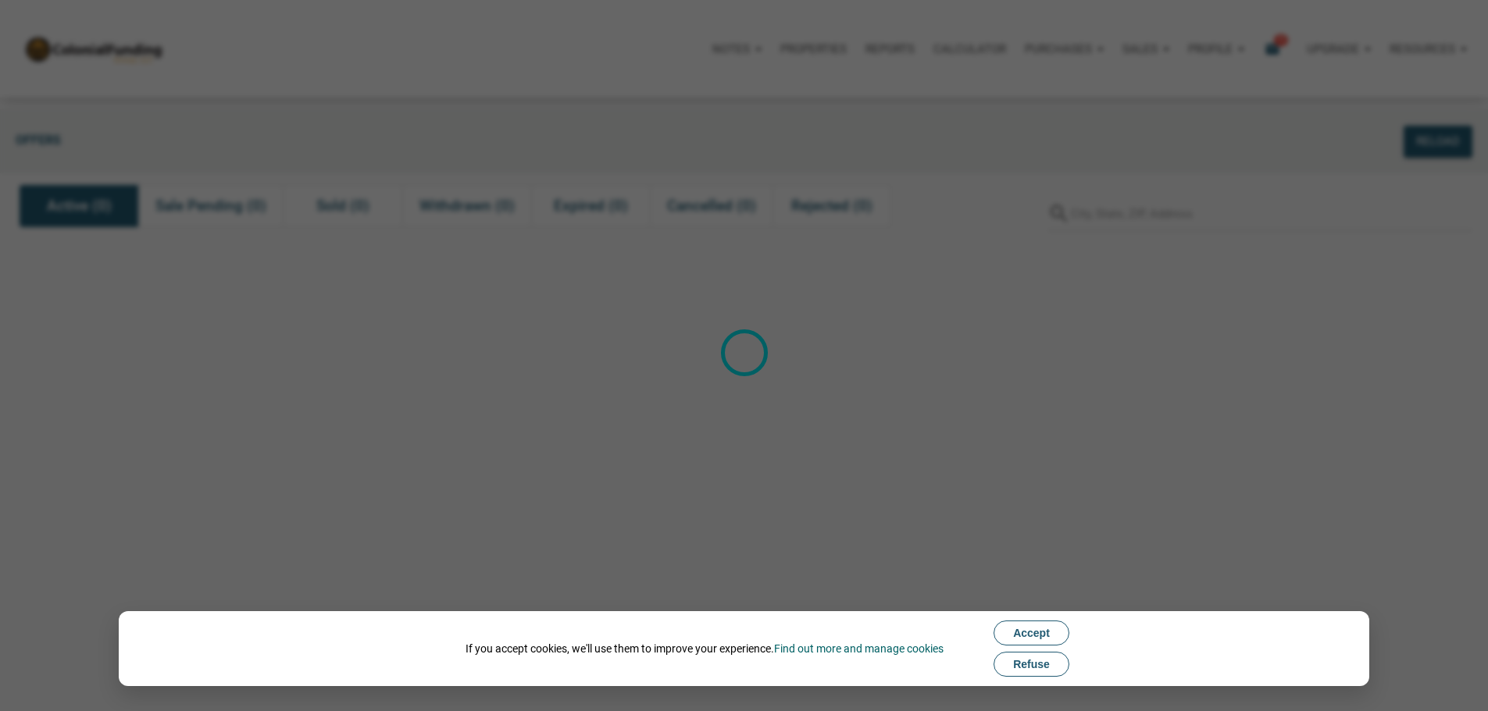
click at [1046, 672] on button "Refuse" at bounding box center [1031, 664] width 76 height 25
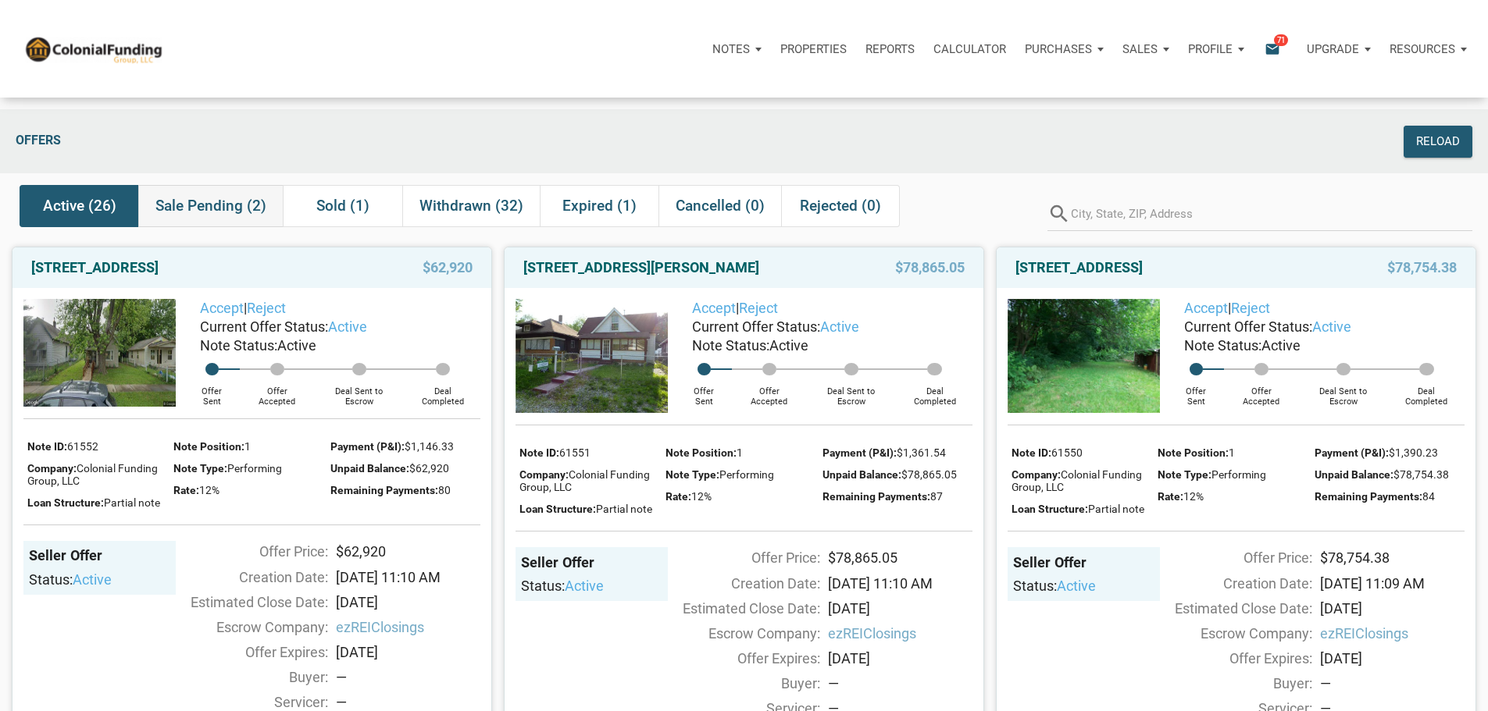
click at [201, 209] on span "Sale Pending (2)" at bounding box center [210, 206] width 111 height 19
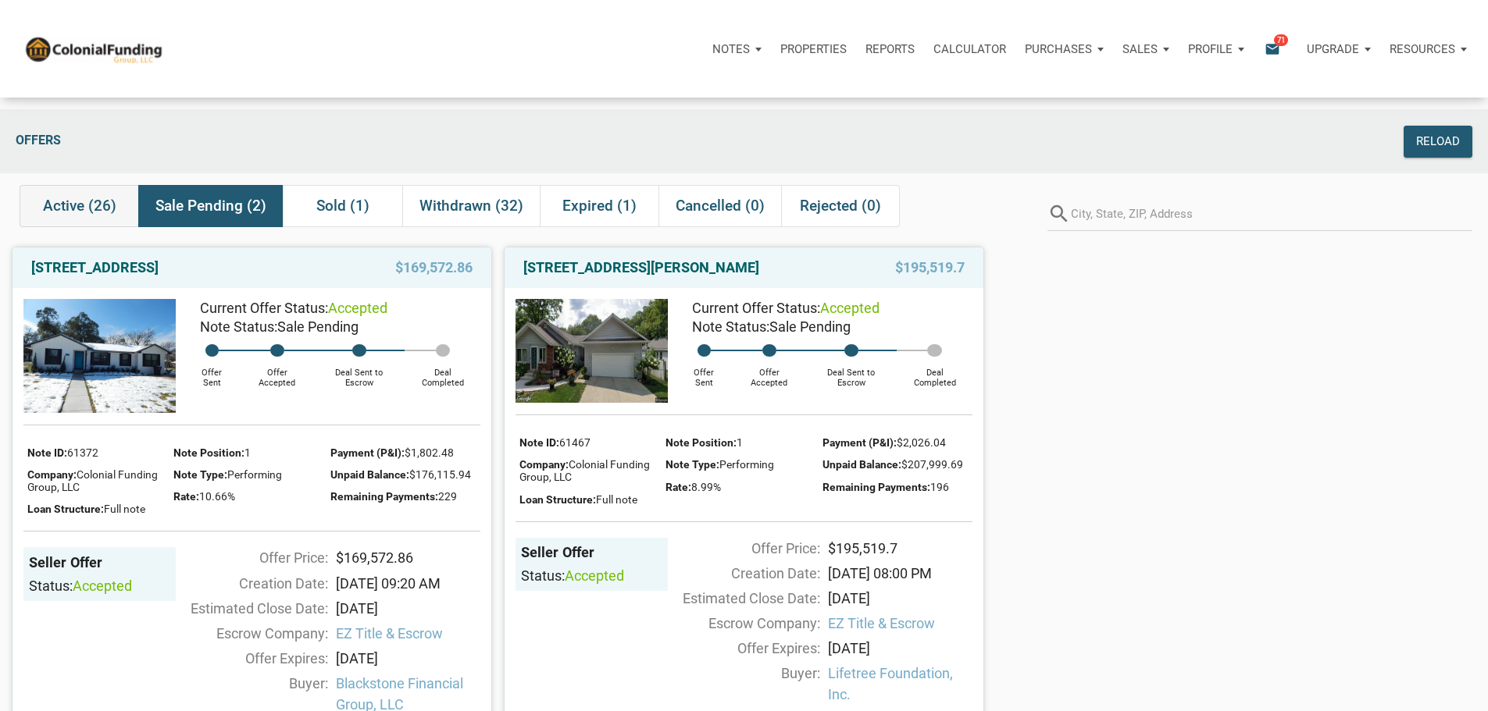
click at [87, 211] on span "Active (26)" at bounding box center [79, 206] width 73 height 19
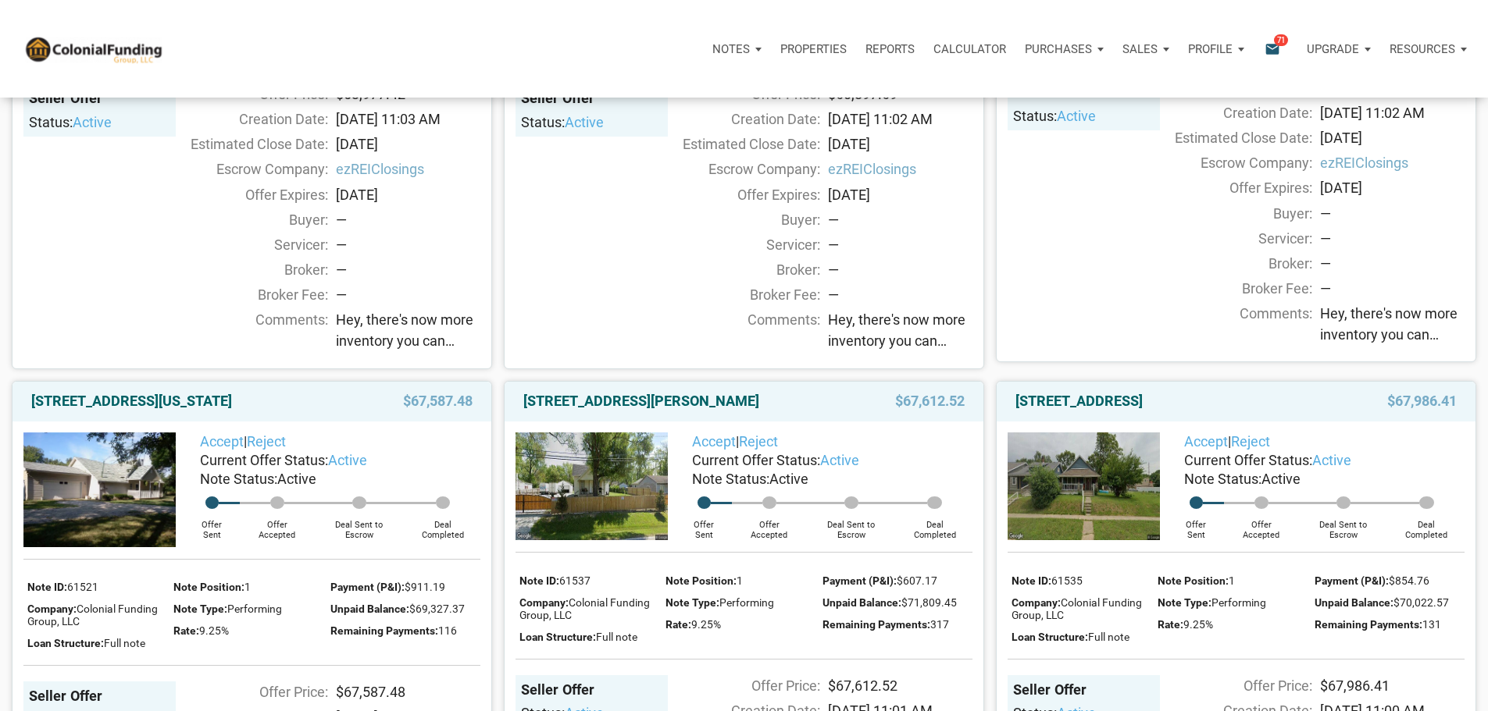
scroll to position [3243, 0]
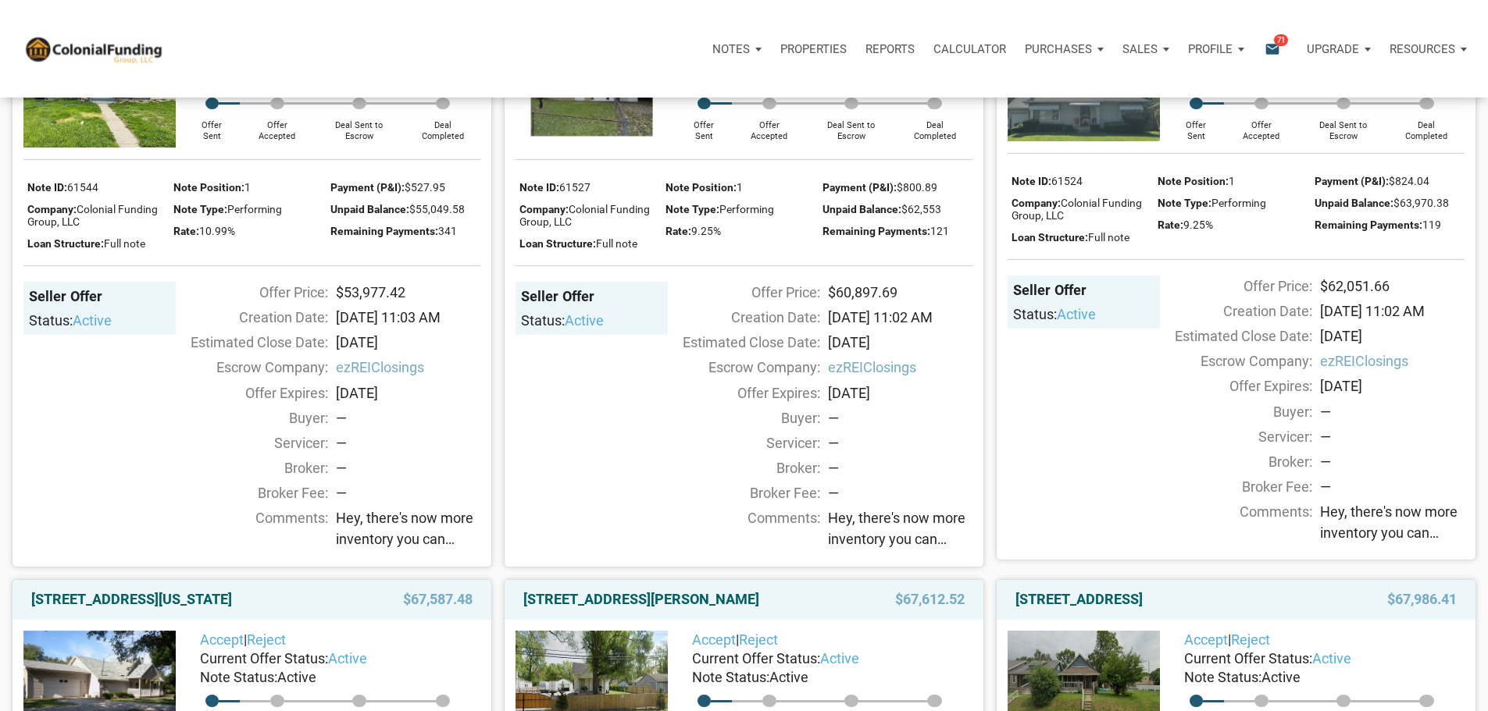
click at [598, 12] on link "3929 Barnor Drive, Indianapolis, IN, 46226" at bounding box center [586, 2] width 127 height 19
